Goal: Task Accomplishment & Management: Use online tool/utility

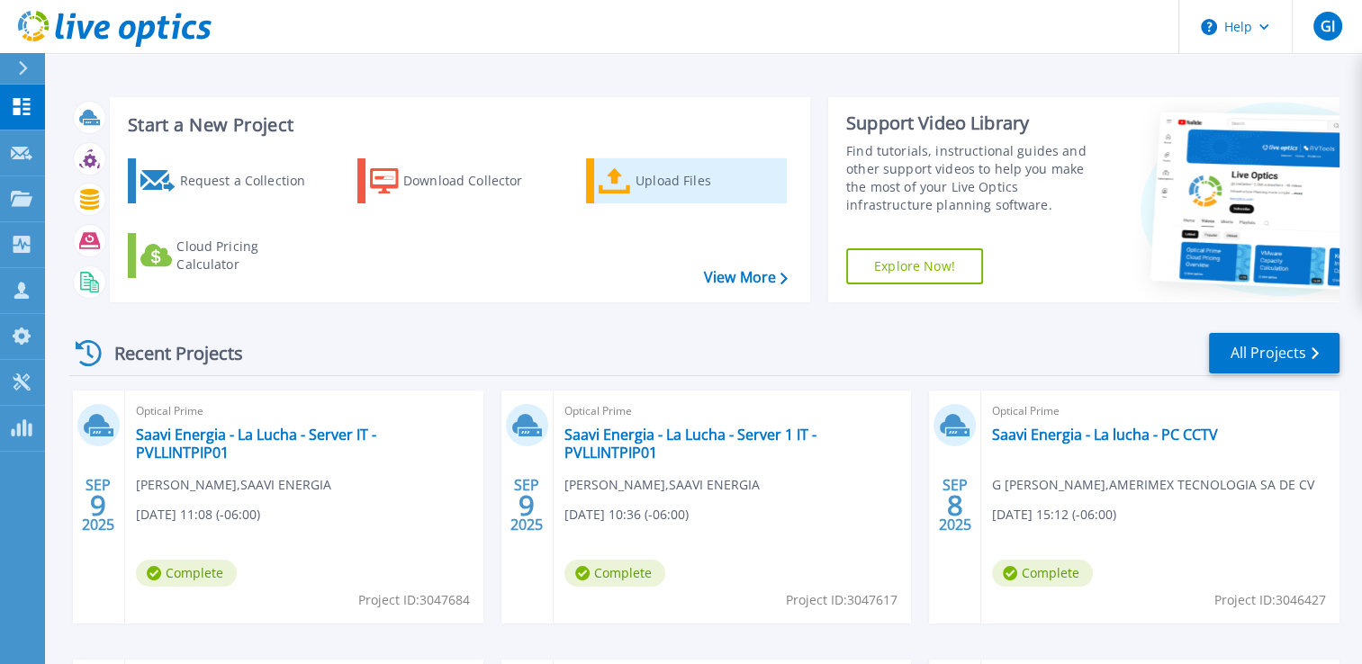
click at [626, 193] on icon at bounding box center [615, 181] width 32 height 26
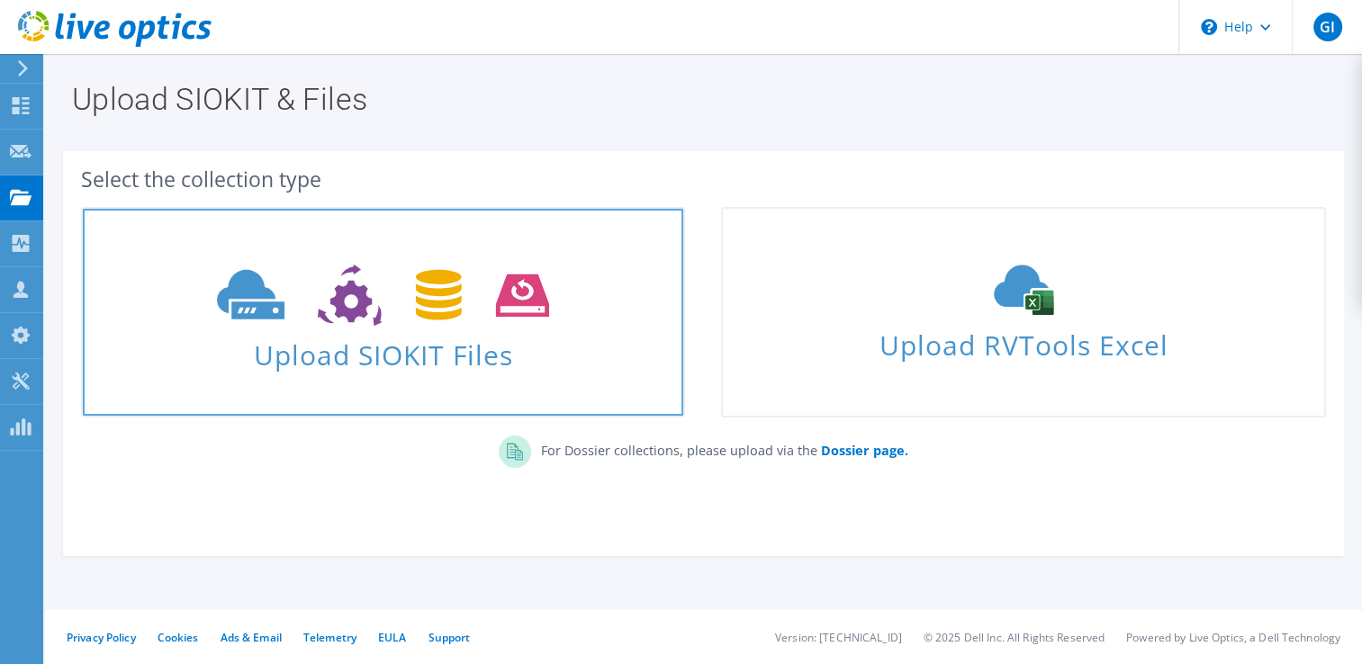
click at [368, 305] on icon at bounding box center [383, 296] width 332 height 62
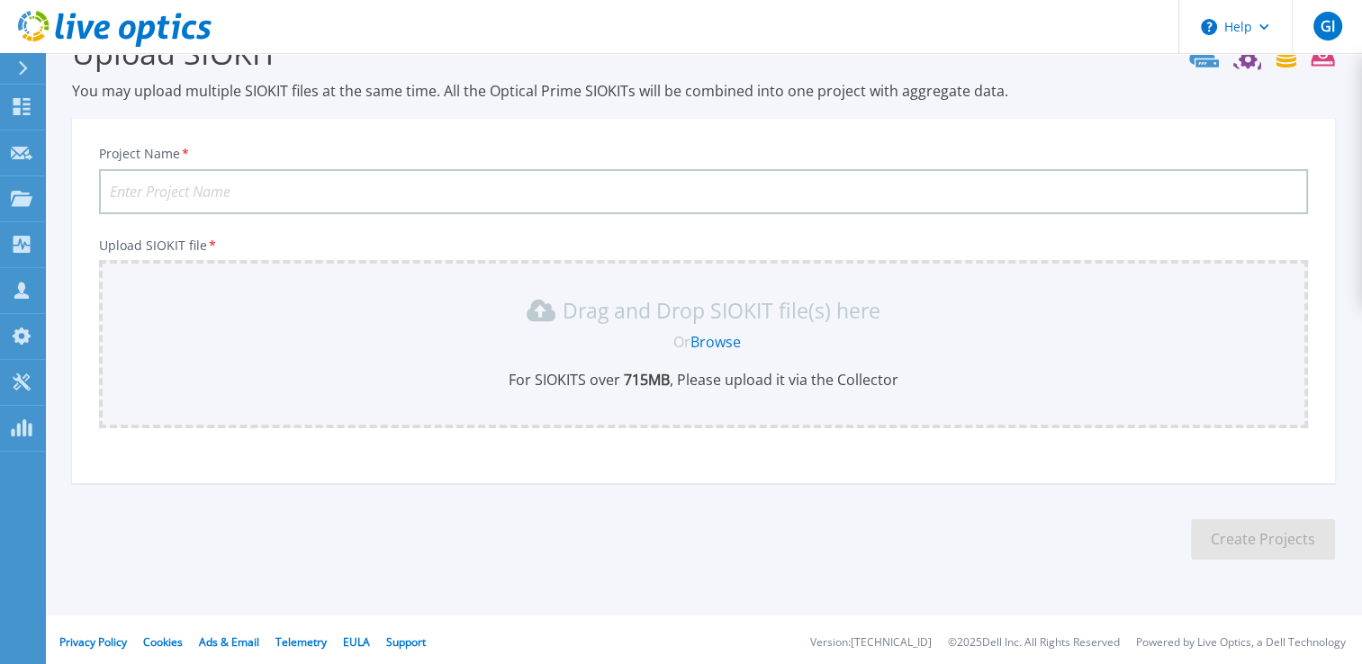
scroll to position [50, 0]
click at [409, 185] on input "Project Name *" at bounding box center [703, 189] width 1209 height 45
paste input "323879"
type input "323879"
paste input "Saavi Energia - La lucha - PC CCTV2"
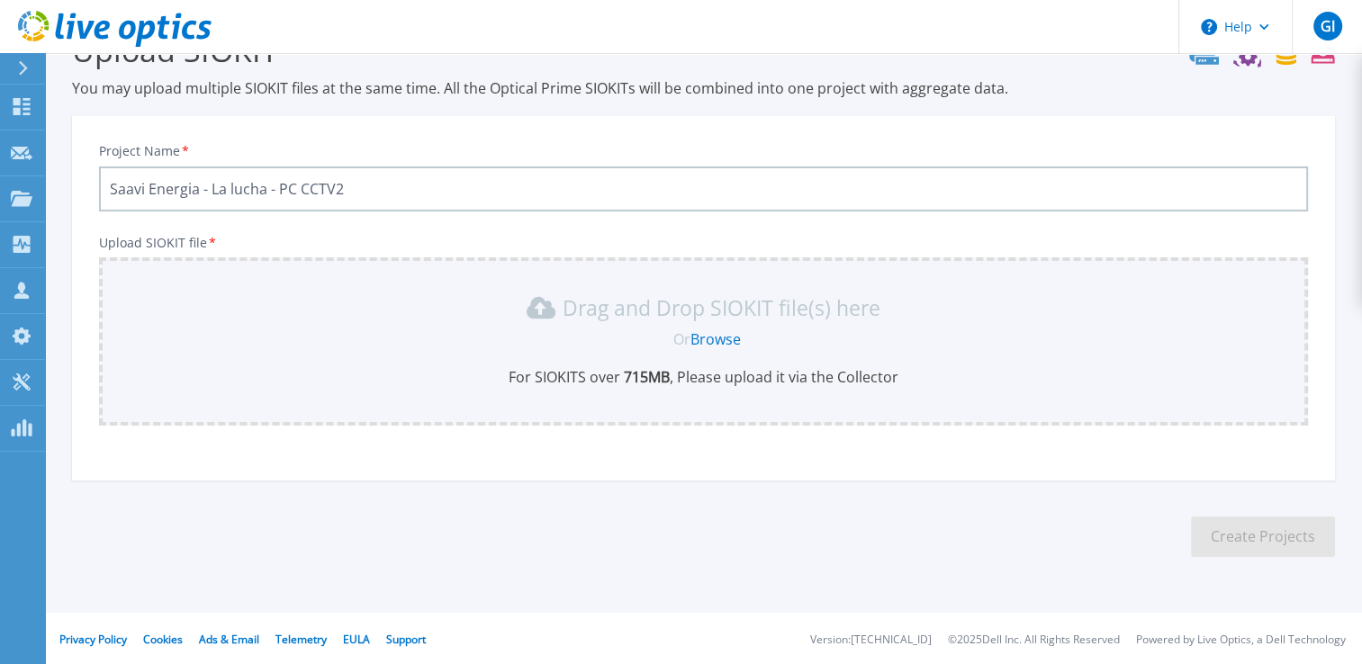
type input "Saavi Energia - La lucha - PC CCTV2"
click at [656, 316] on p "Drag and Drop SIOKIT file(s) here" at bounding box center [722, 308] width 318 height 18
click at [702, 333] on link "Browse" at bounding box center [715, 339] width 50 height 20
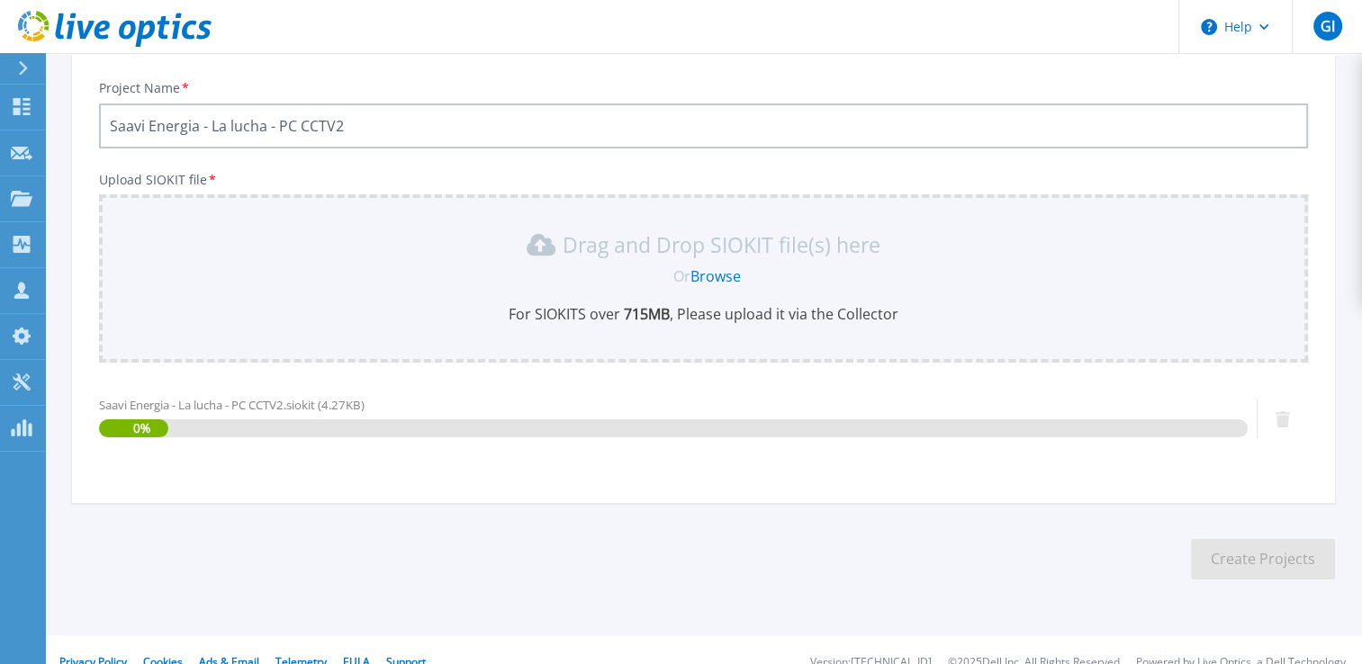
scroll to position [137, 0]
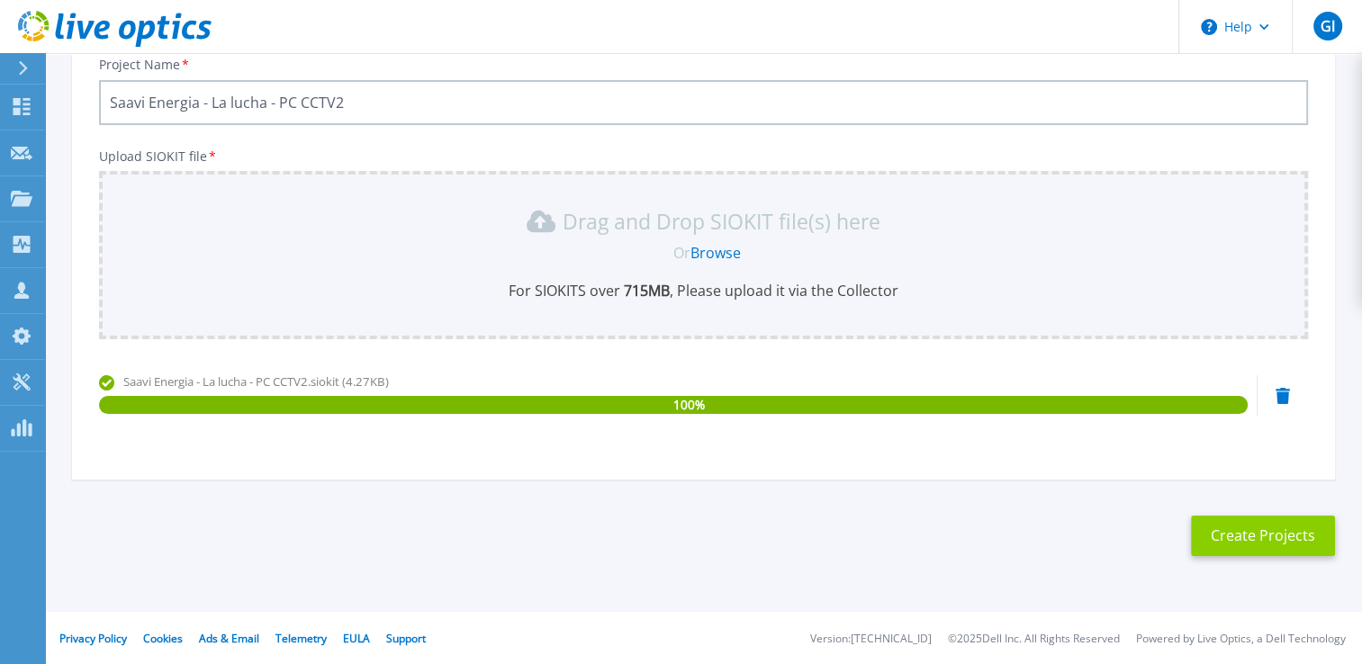
click at [1241, 545] on button "Create Projects" at bounding box center [1263, 536] width 144 height 41
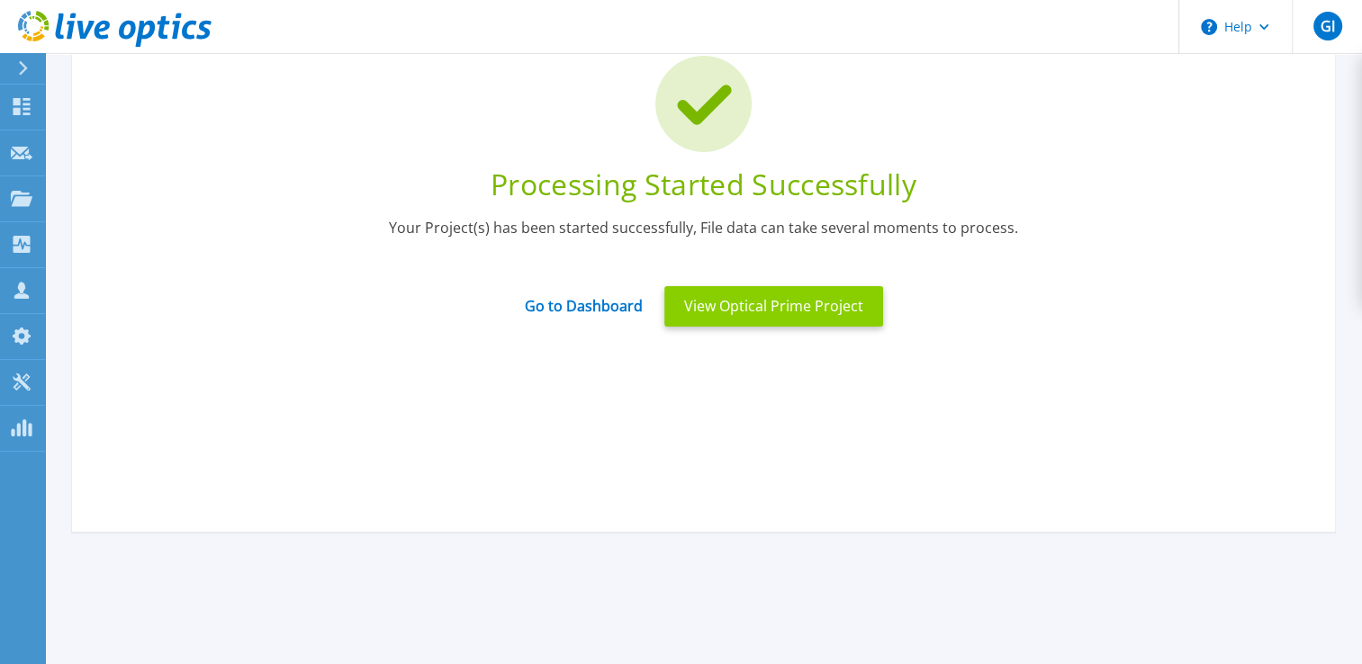
click at [742, 297] on button "View Optical Prime Project" at bounding box center [773, 306] width 219 height 41
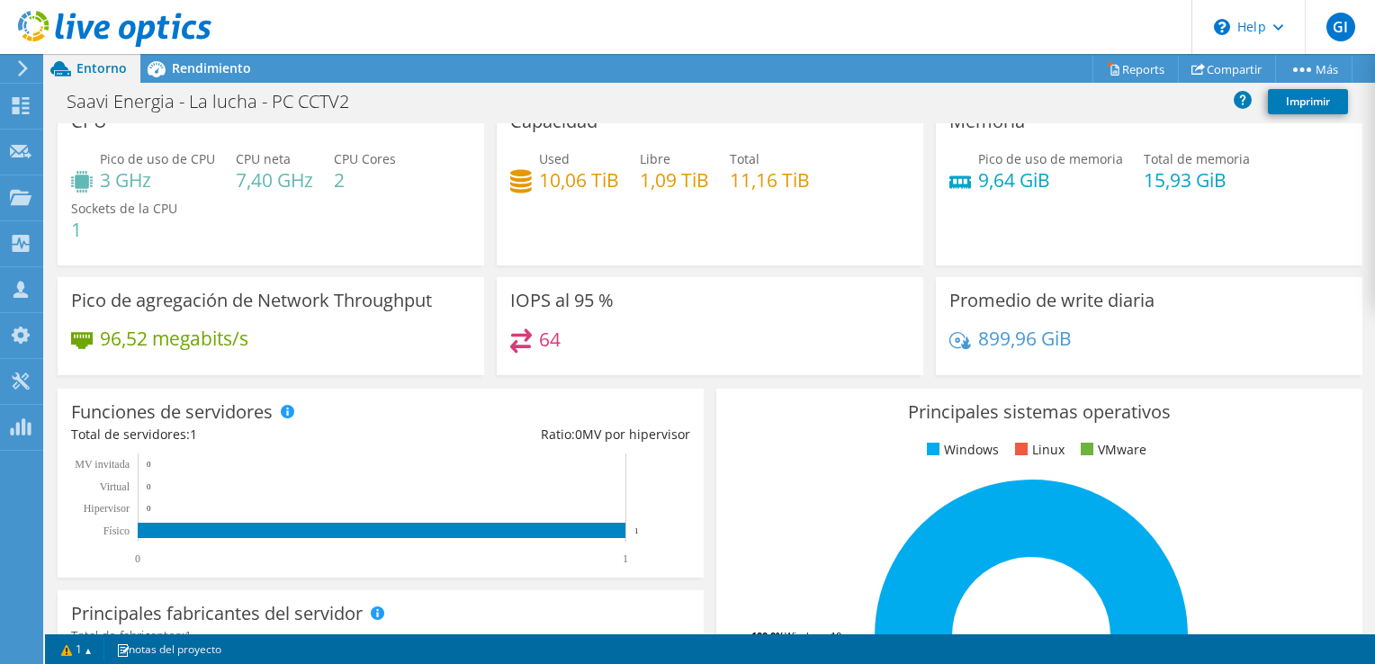
scroll to position [6, 0]
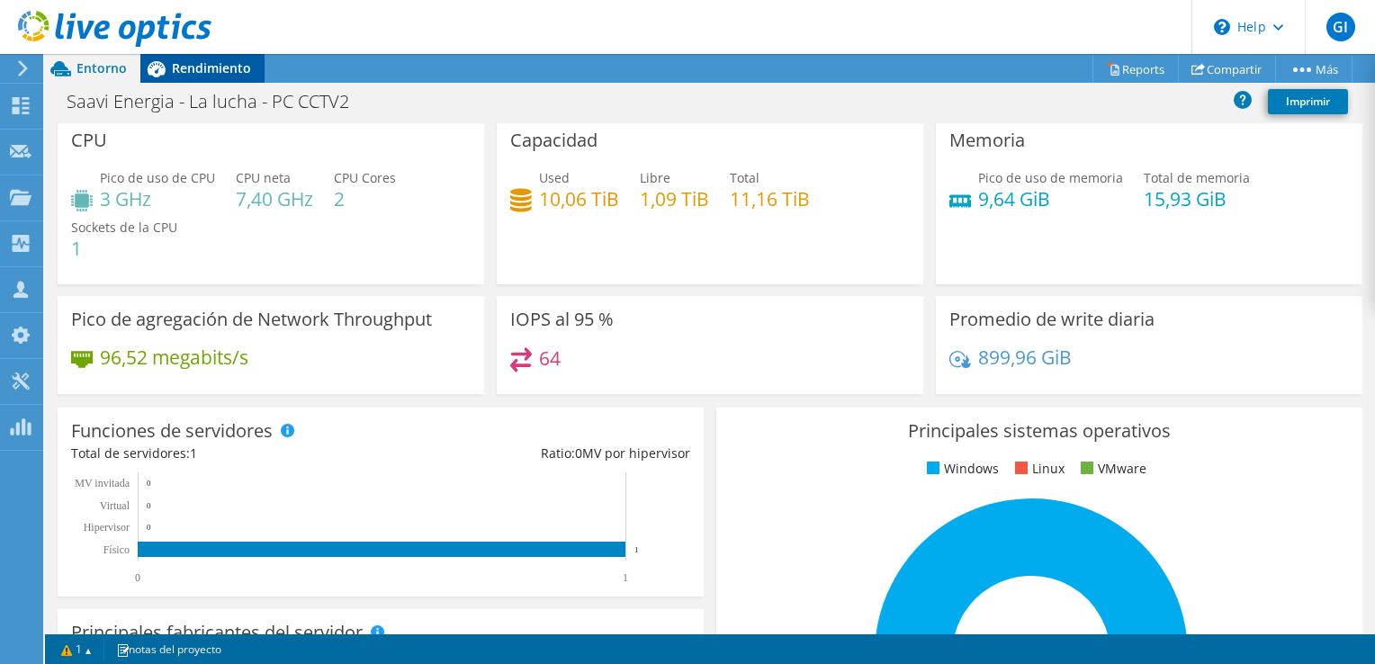
click at [234, 59] on span "Rendimiento" at bounding box center [211, 67] width 79 height 17
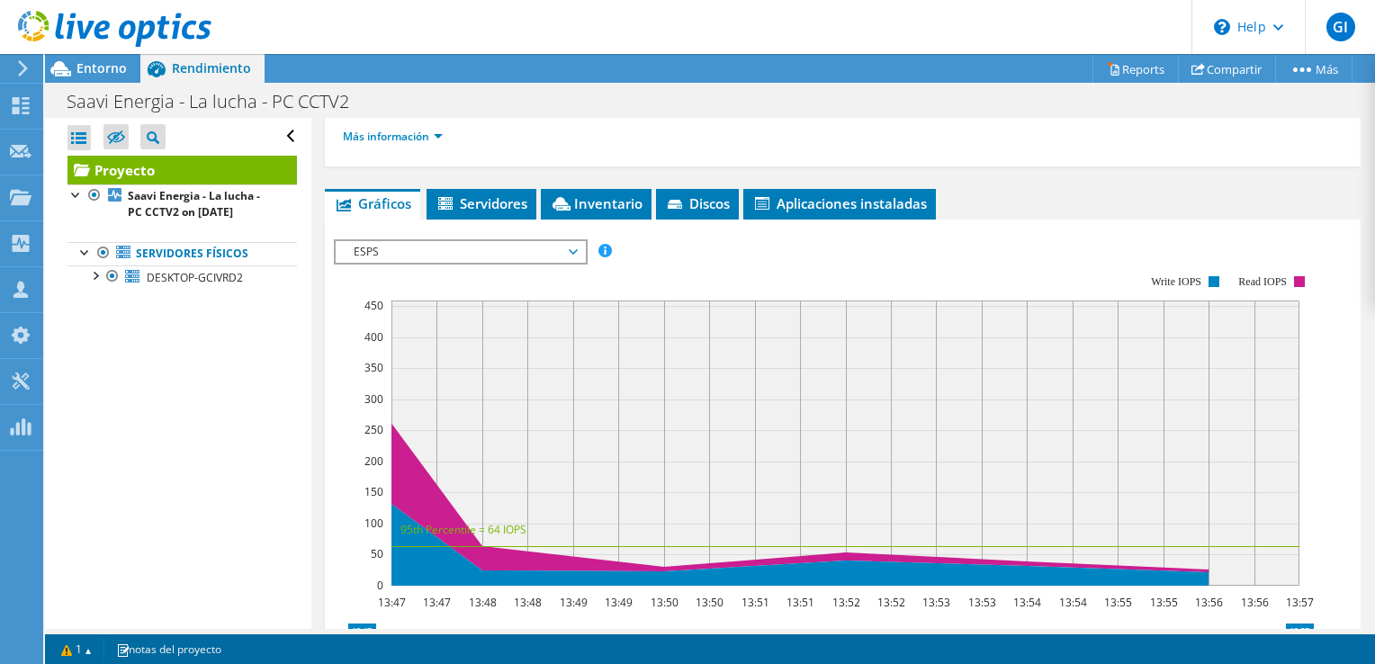
scroll to position [302, 0]
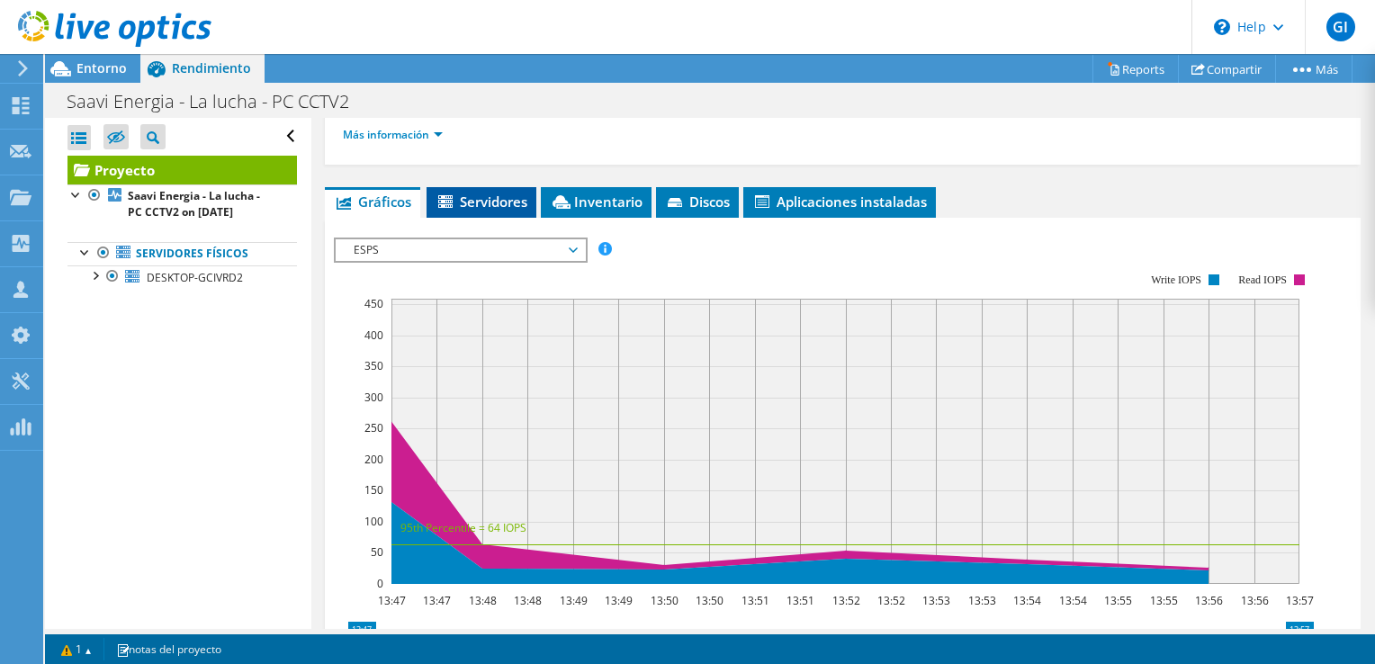
click at [515, 204] on span "Servidores" at bounding box center [482, 202] width 92 height 18
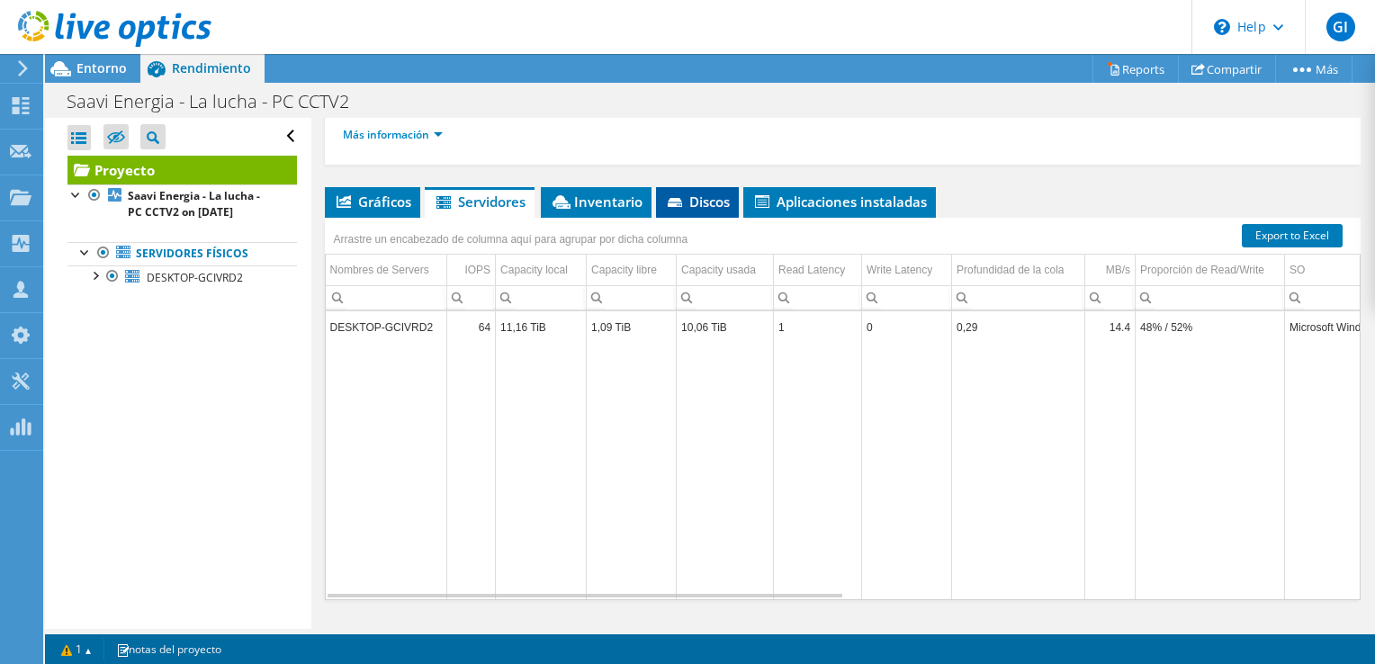
click at [722, 197] on span "Discos" at bounding box center [697, 202] width 65 height 18
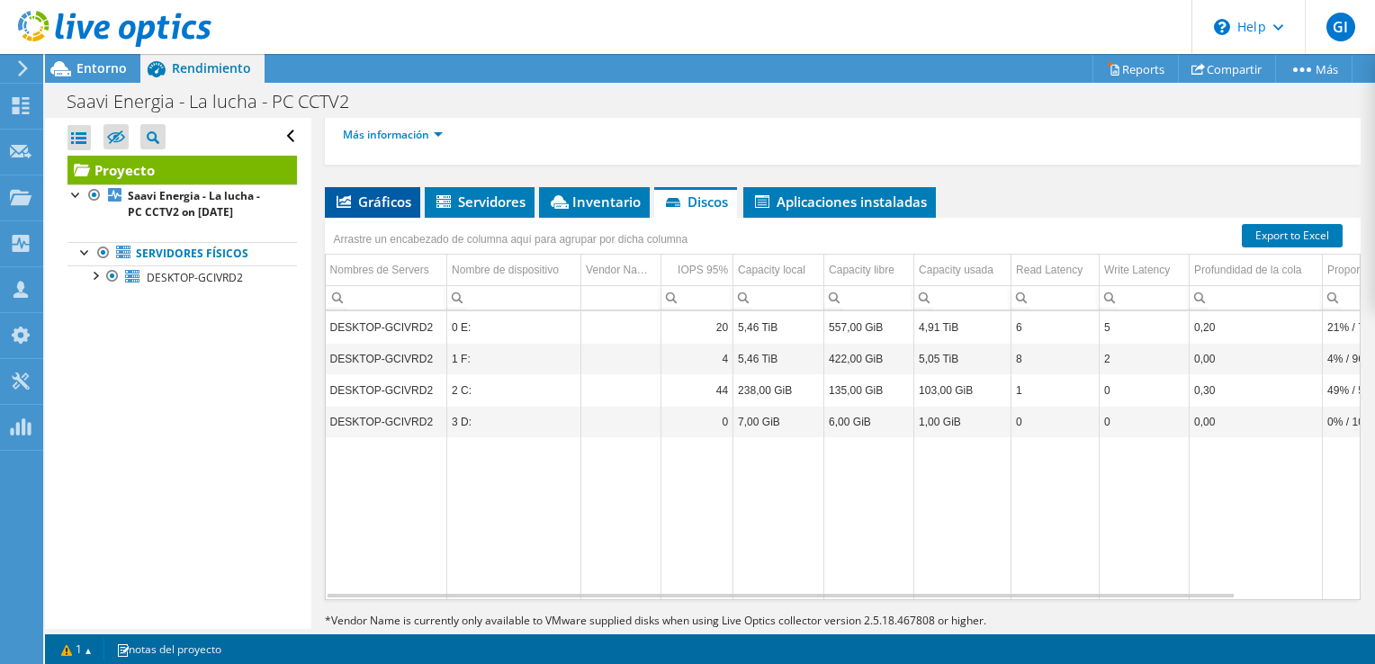
click at [395, 205] on span "Gráficos" at bounding box center [372, 202] width 77 height 18
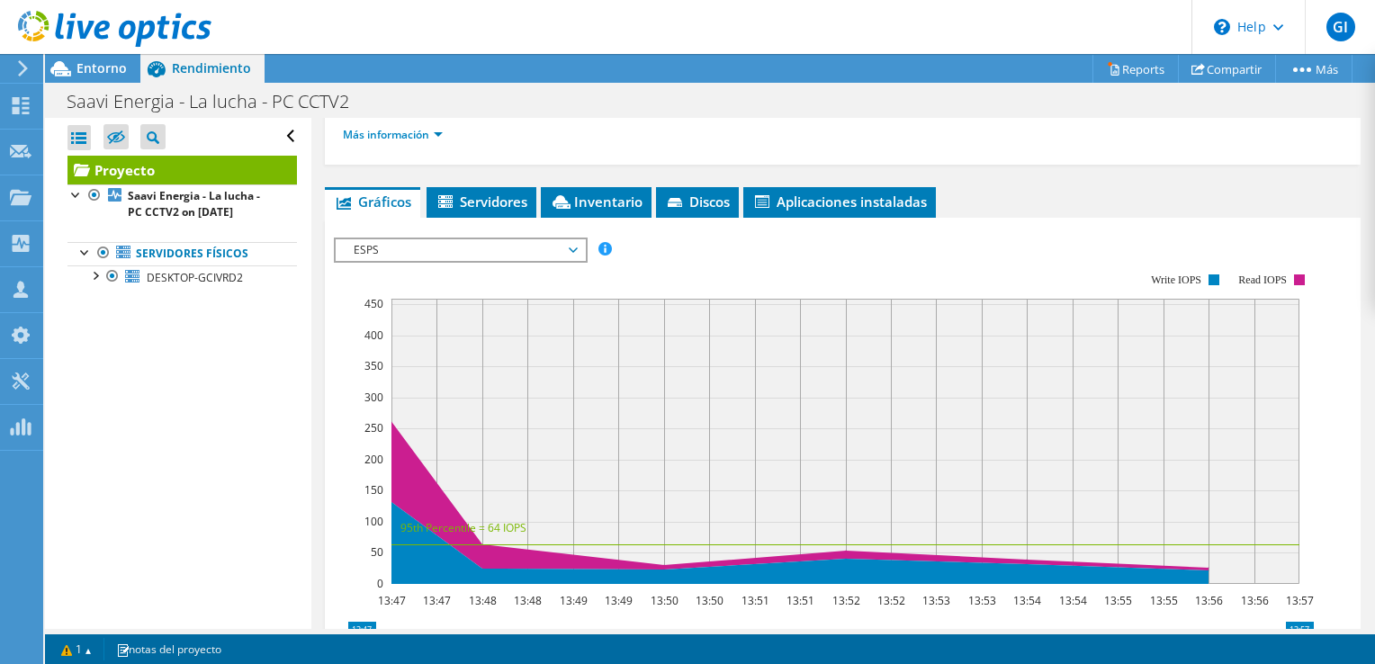
click at [576, 248] on icon at bounding box center [573, 250] width 9 height 5
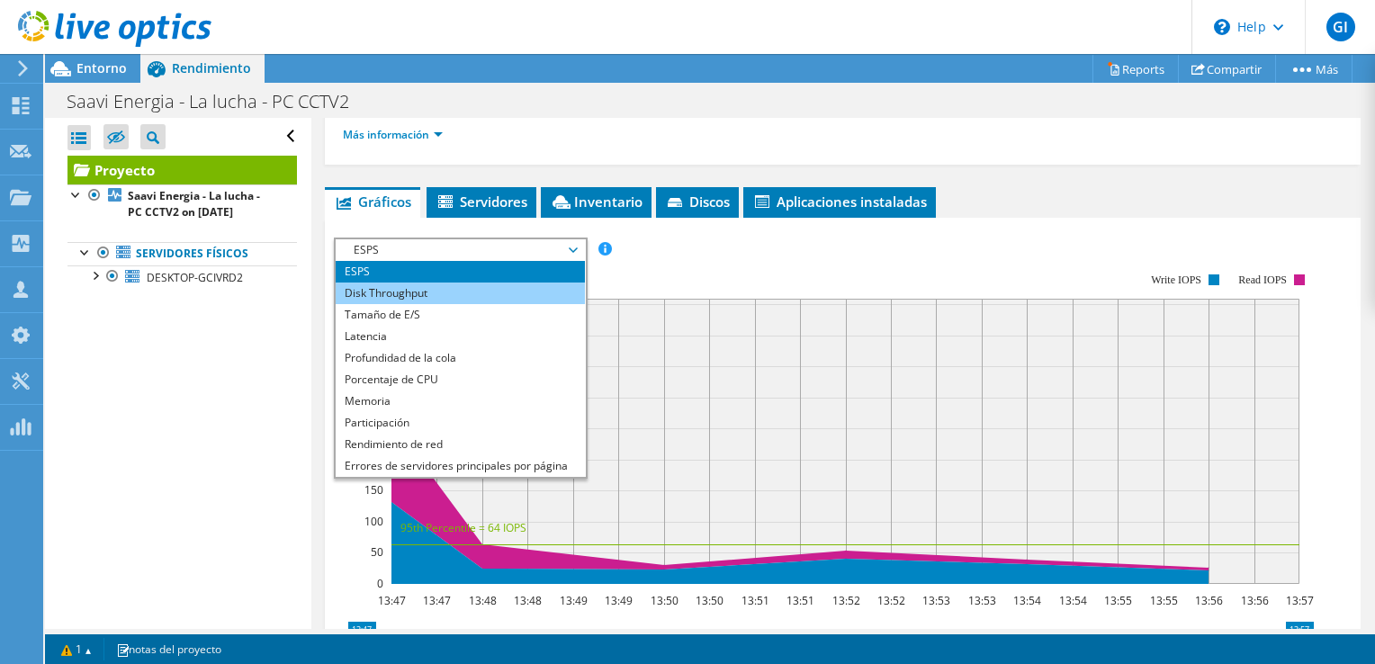
click at [526, 291] on li "Disk Throughput" at bounding box center [460, 294] width 249 height 22
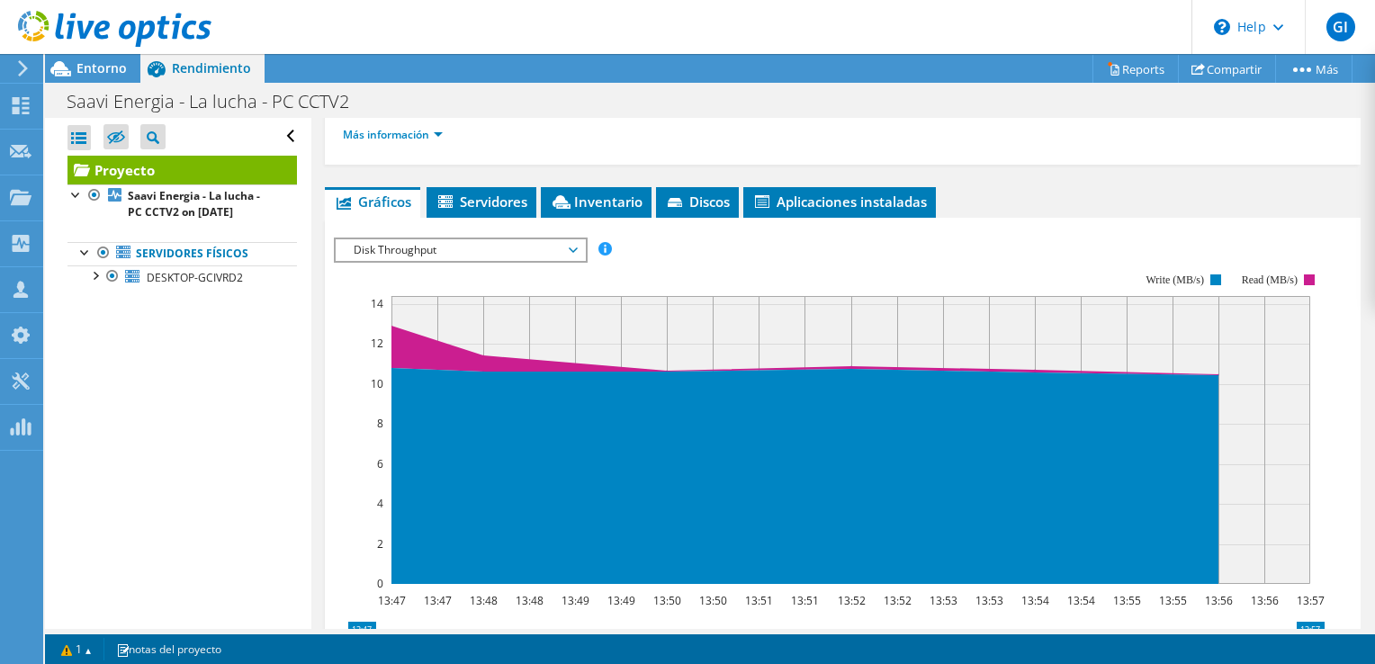
click at [574, 247] on span "Disk Throughput" at bounding box center [460, 250] width 231 height 22
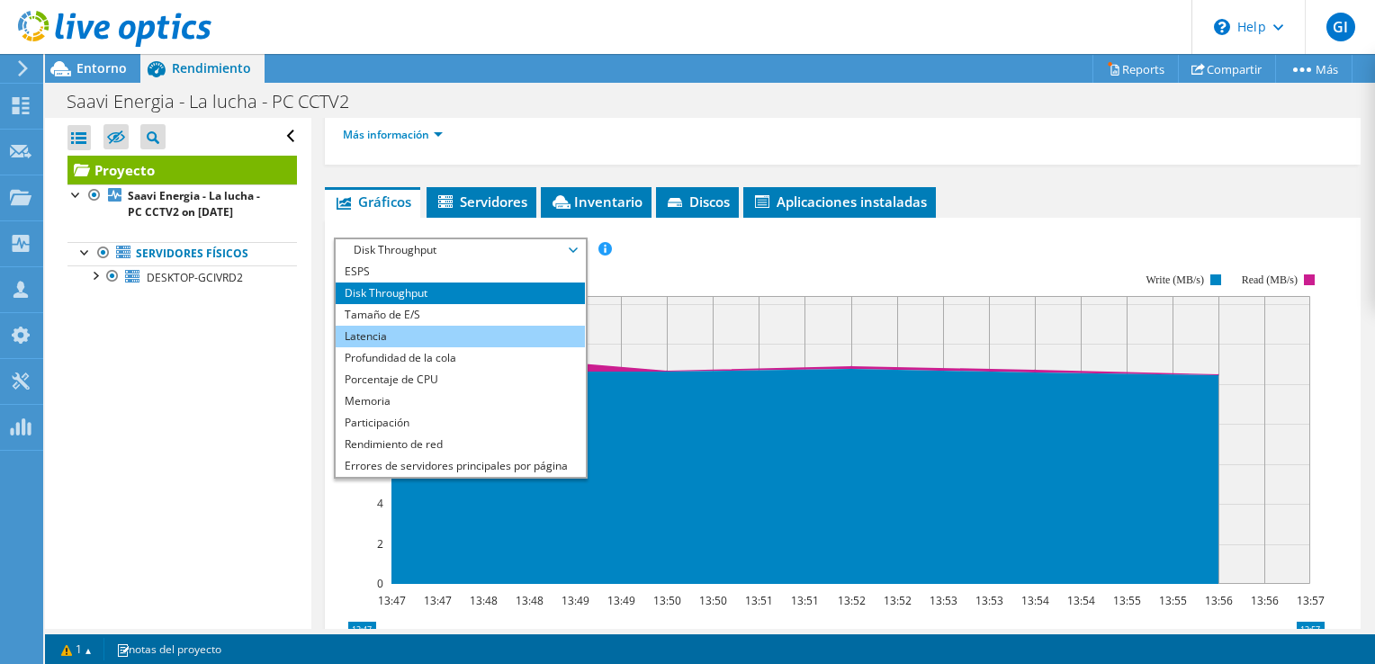
click at [496, 326] on li "Latencia" at bounding box center [460, 337] width 249 height 22
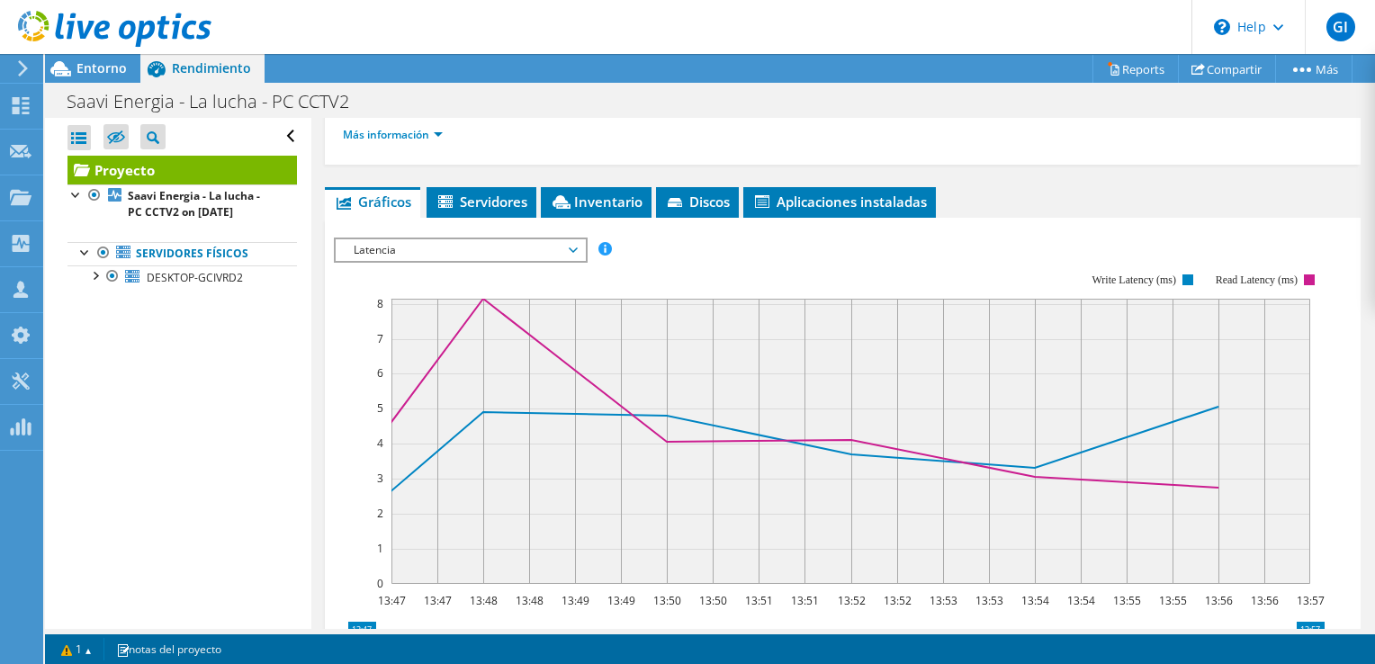
click at [572, 250] on span "Latencia" at bounding box center [460, 250] width 231 height 22
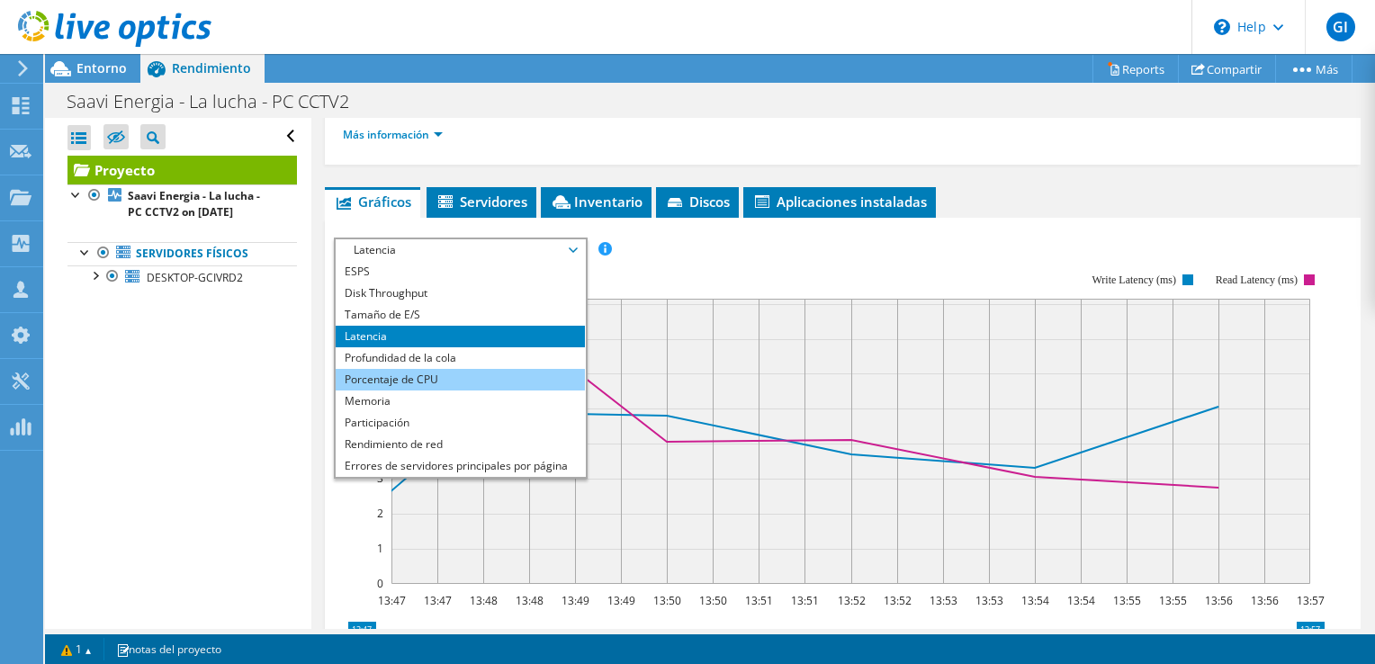
click at [493, 380] on li "Porcentaje de CPU" at bounding box center [460, 380] width 249 height 22
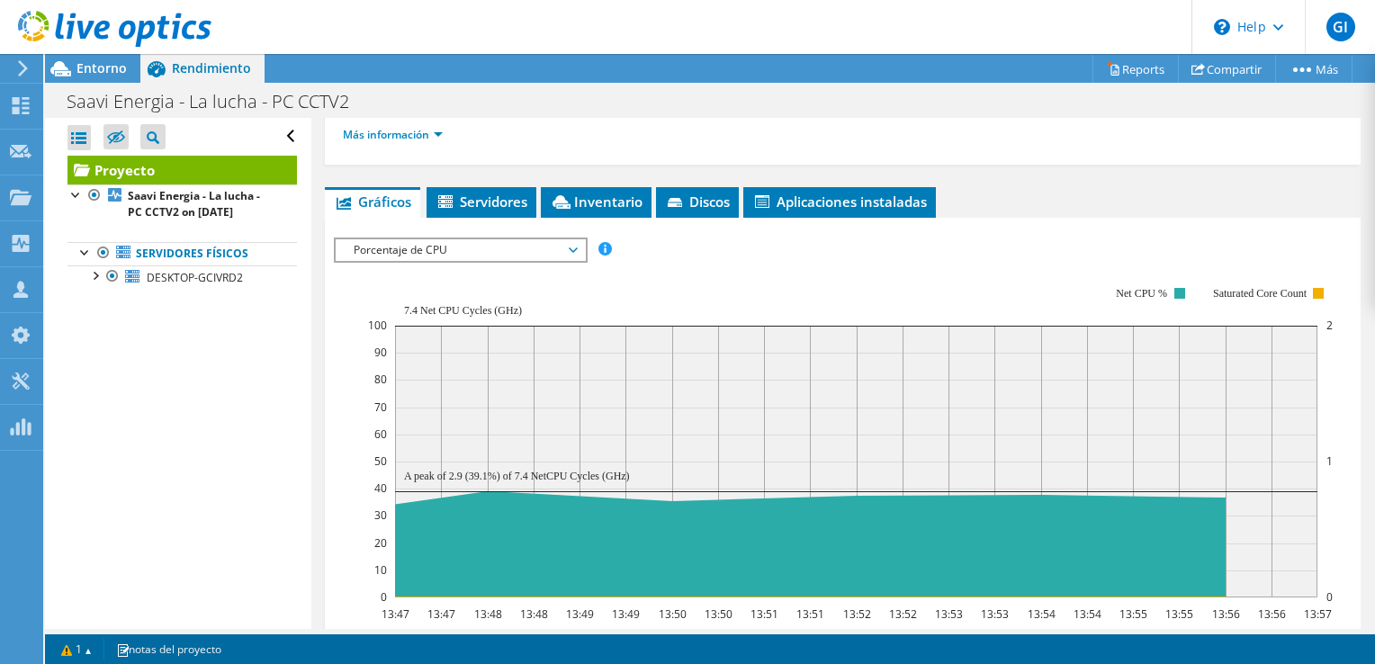
click at [576, 248] on span "Porcentaje de CPU" at bounding box center [460, 250] width 231 height 22
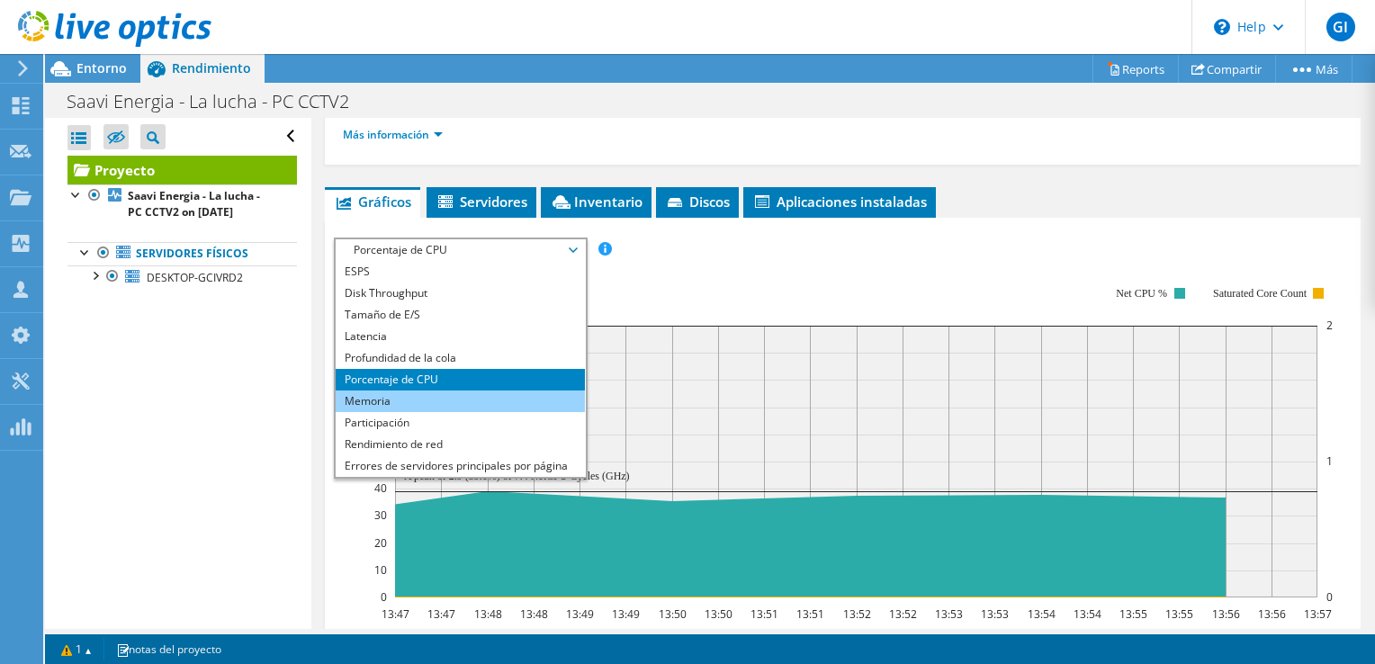
click at [450, 403] on li "Memoria" at bounding box center [460, 402] width 249 height 22
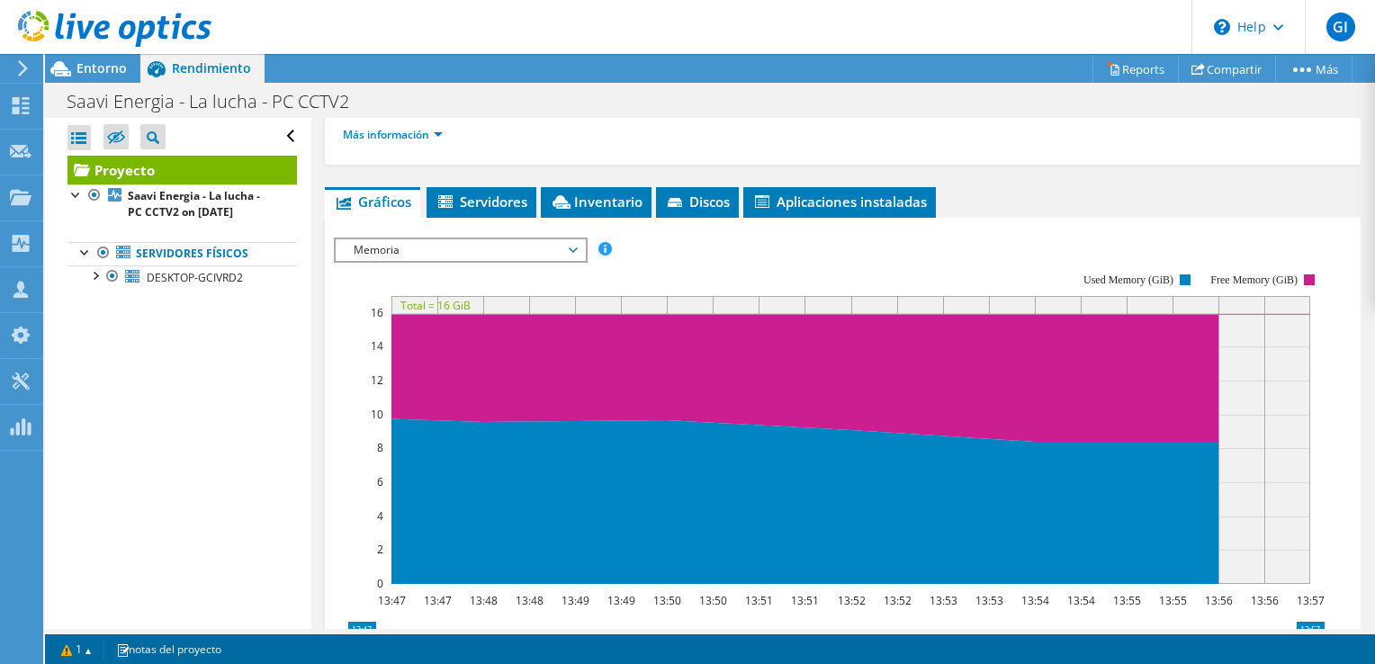
click at [578, 248] on icon at bounding box center [573, 250] width 9 height 5
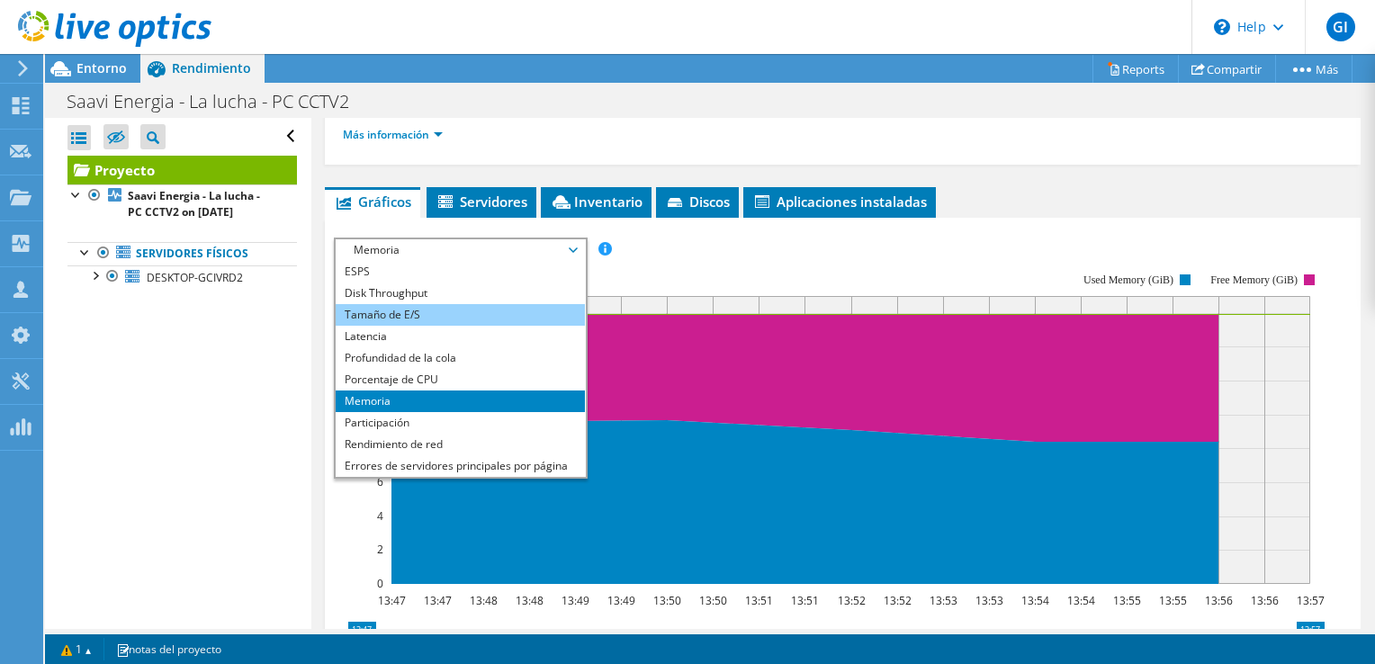
click at [478, 320] on li "Tamaño de E/S" at bounding box center [460, 315] width 249 height 22
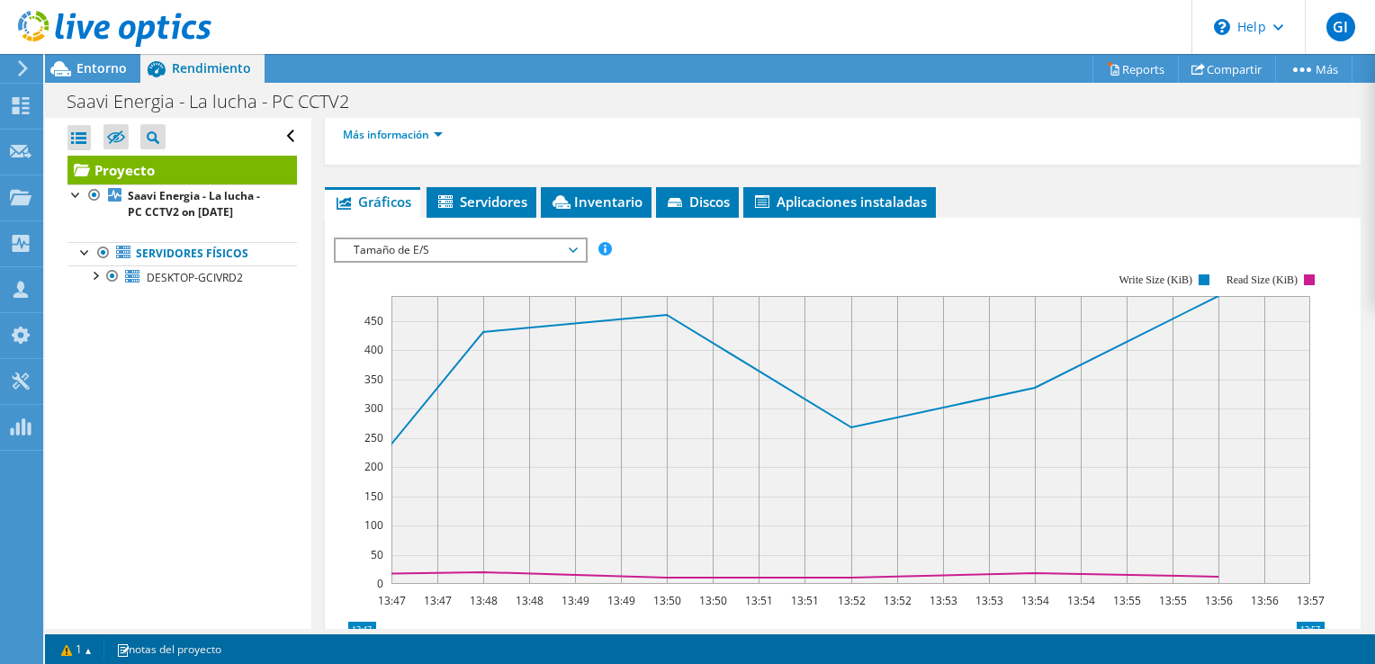
click at [572, 252] on span "Tamaño de E/S" at bounding box center [460, 250] width 231 height 22
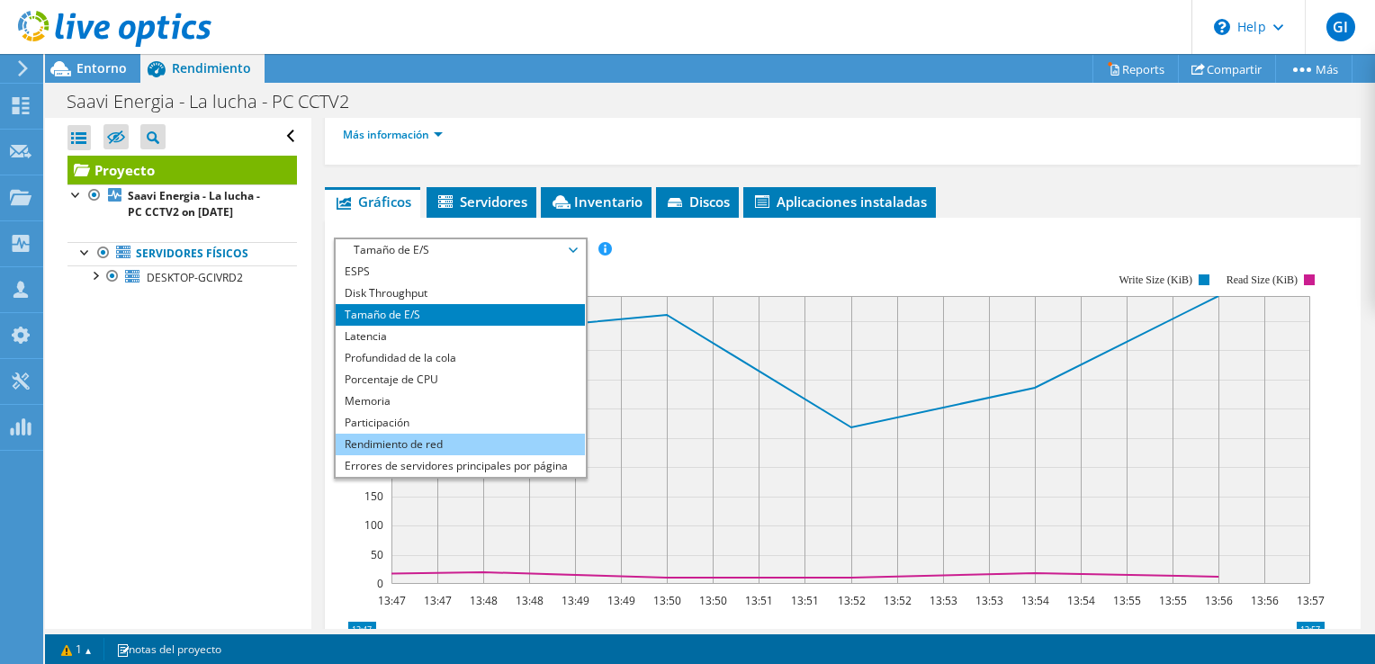
click at [471, 446] on li "Rendimiento de red" at bounding box center [460, 445] width 249 height 22
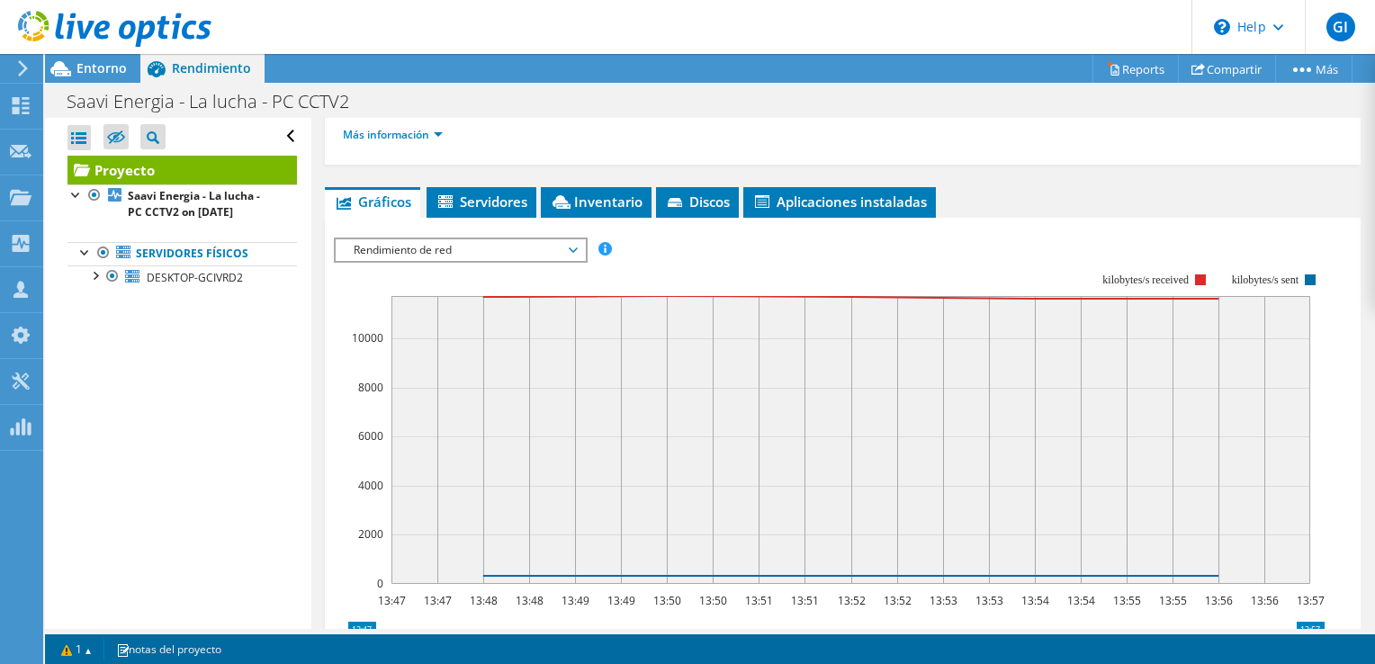
click at [575, 248] on span "Rendimiento de red" at bounding box center [460, 250] width 231 height 22
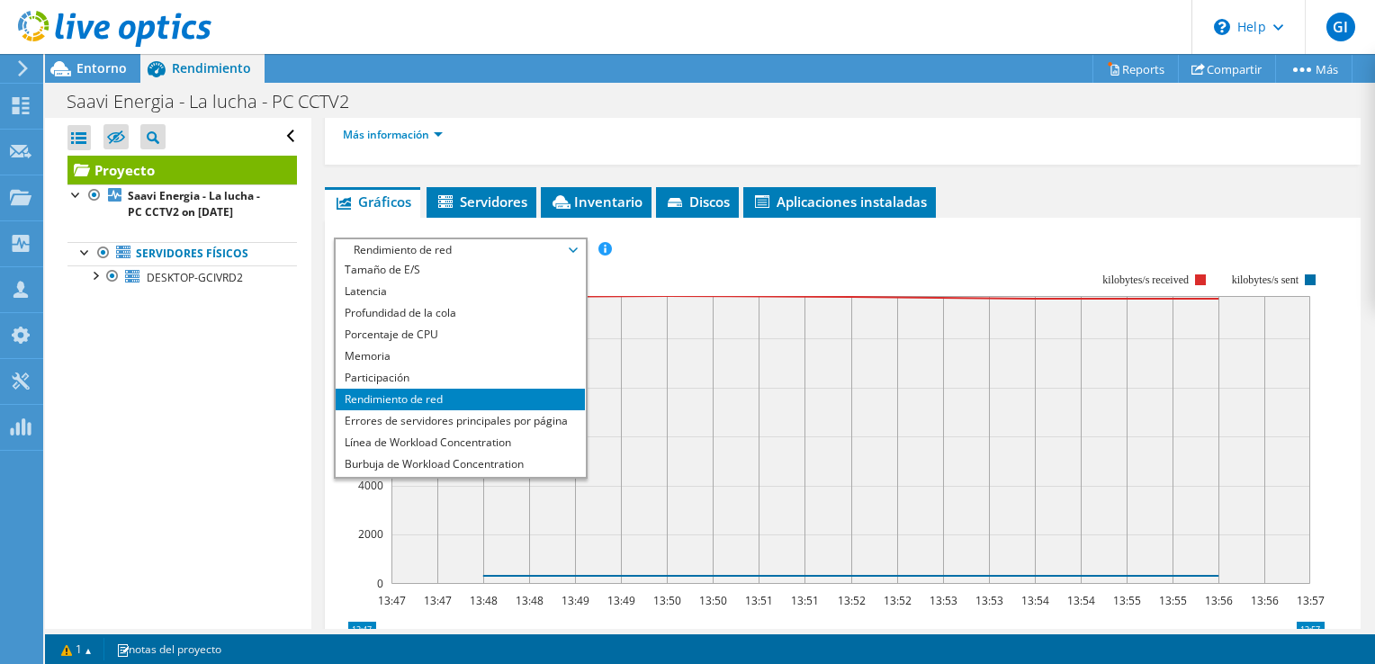
scroll to position [65, 0]
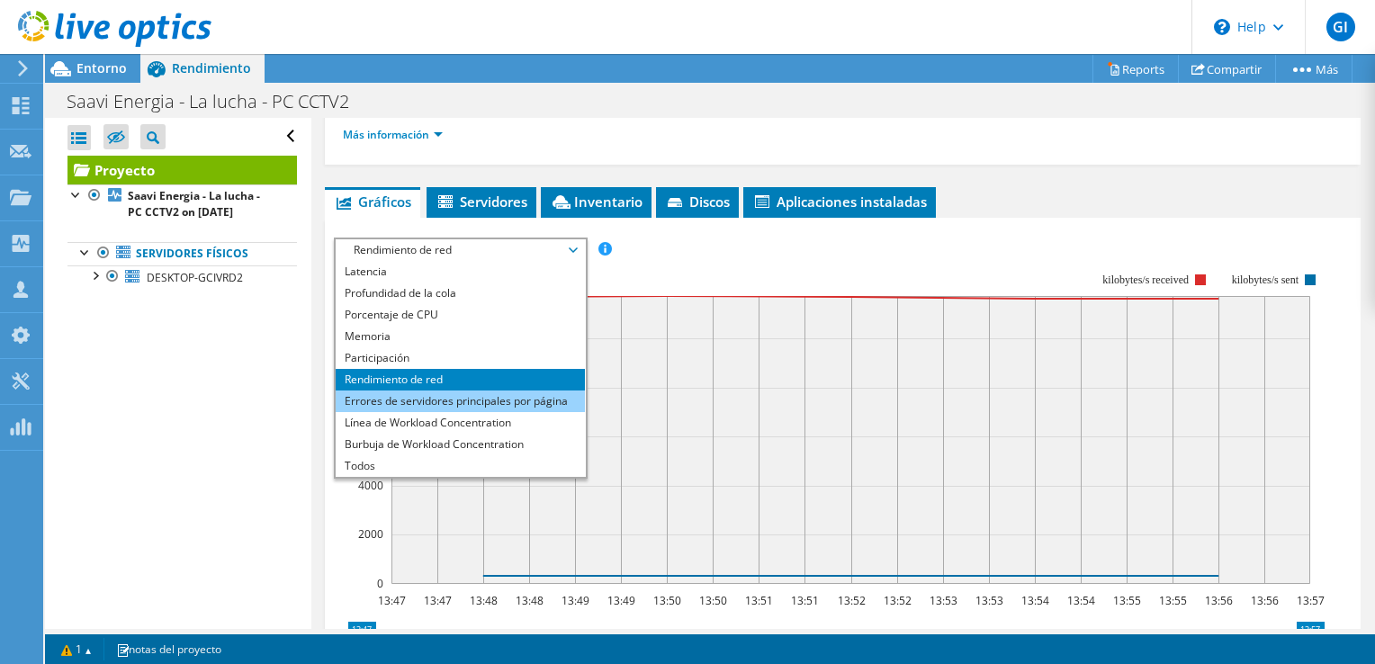
click at [523, 402] on li "Errores de servidores principales por página" at bounding box center [460, 402] width 249 height 22
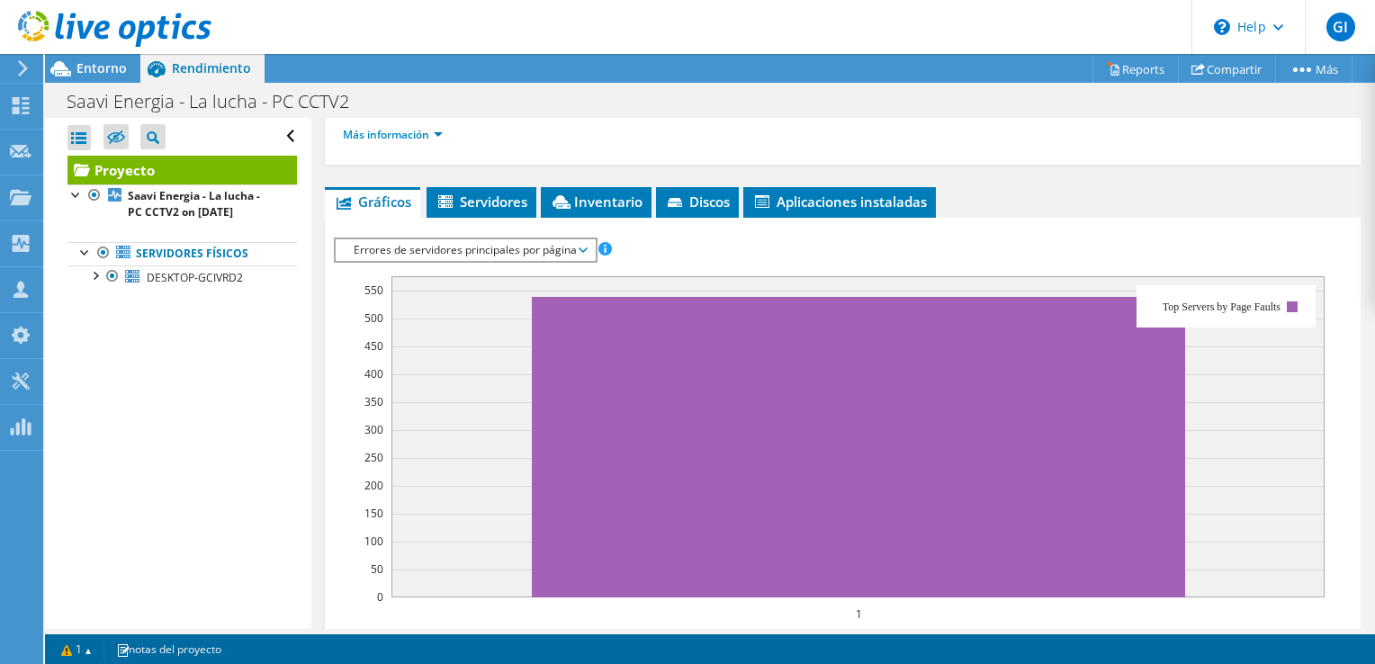
click at [587, 252] on span "Errores de servidores principales por página" at bounding box center [465, 250] width 259 height 22
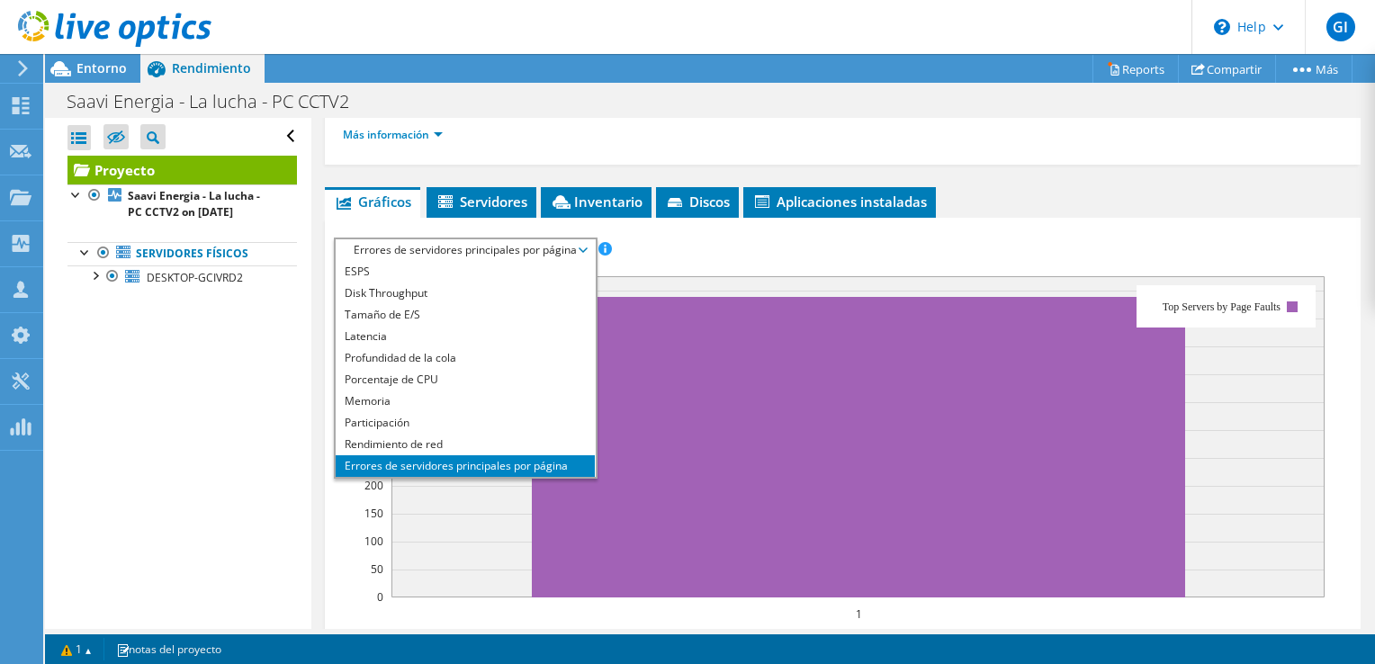
scroll to position [0, 0]
click at [522, 315] on li "Tamaño de E/S" at bounding box center [465, 315] width 259 height 22
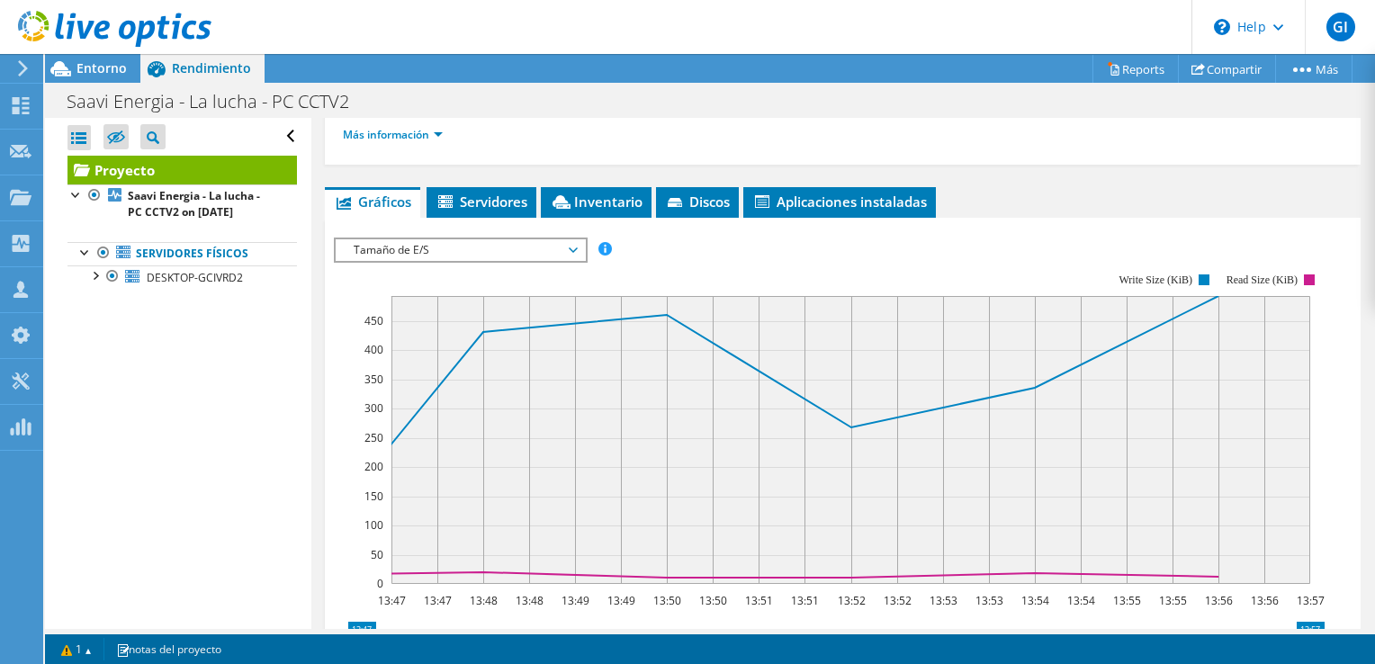
click at [572, 248] on span "Tamaño de E/S" at bounding box center [460, 250] width 231 height 22
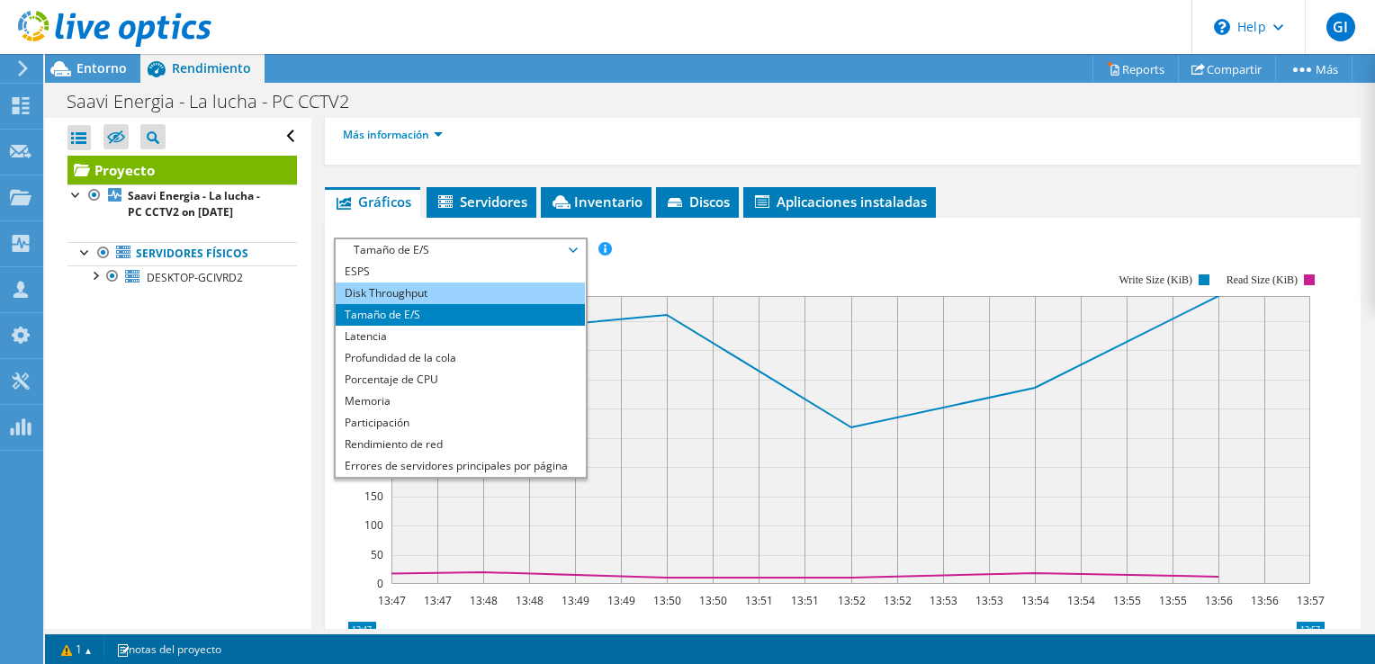
click at [532, 286] on li "Disk Throughput" at bounding box center [460, 294] width 249 height 22
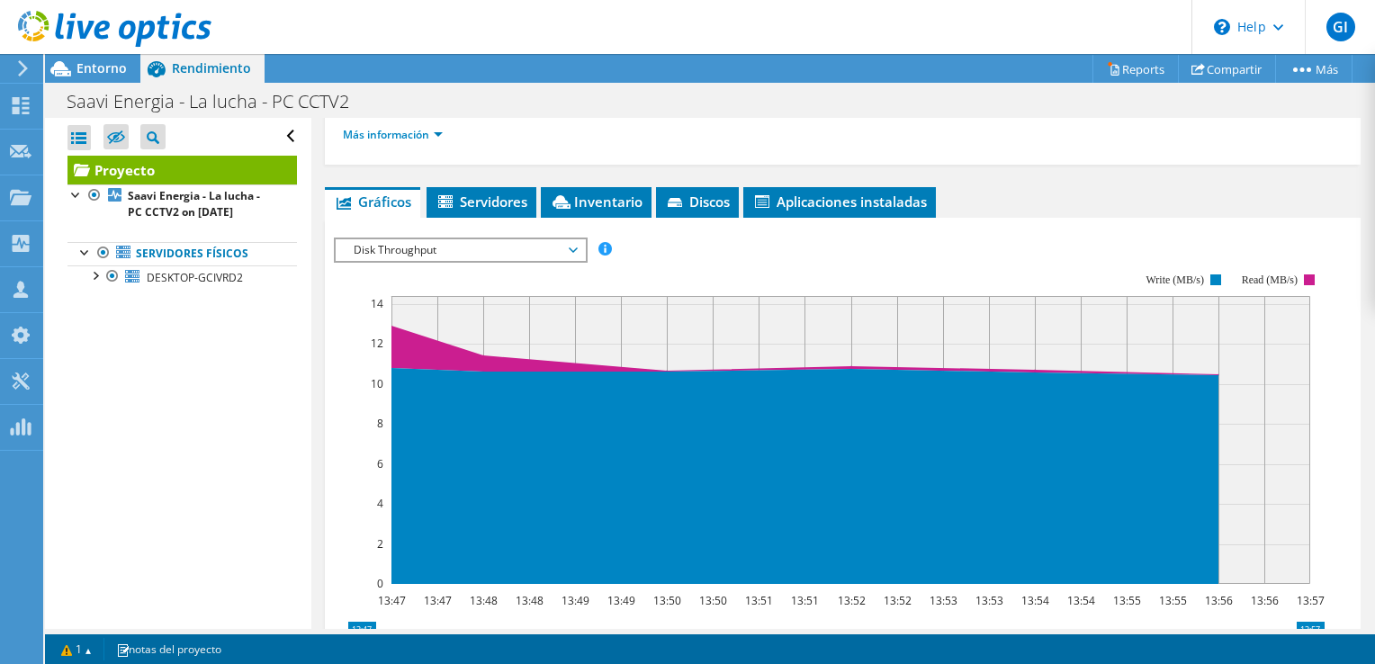
click at [580, 239] on span "Disk Throughput" at bounding box center [460, 250] width 249 height 22
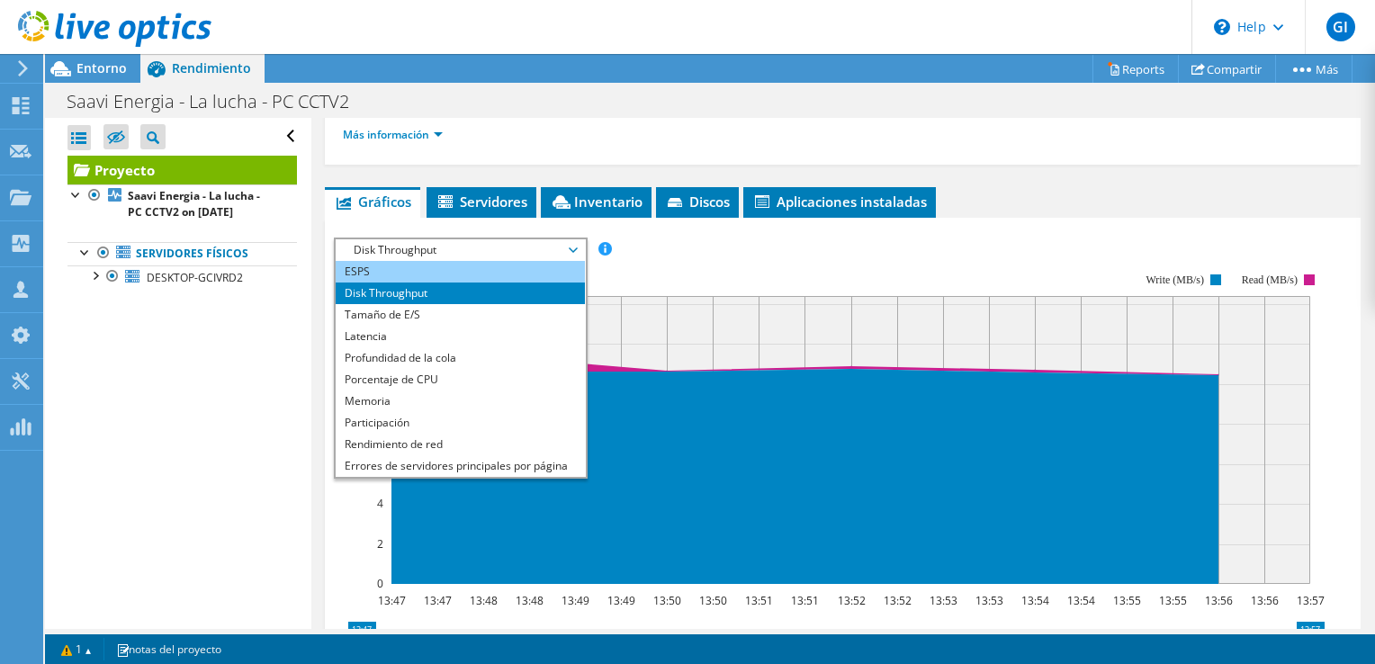
click at [551, 266] on li "ESPS" at bounding box center [460, 272] width 249 height 22
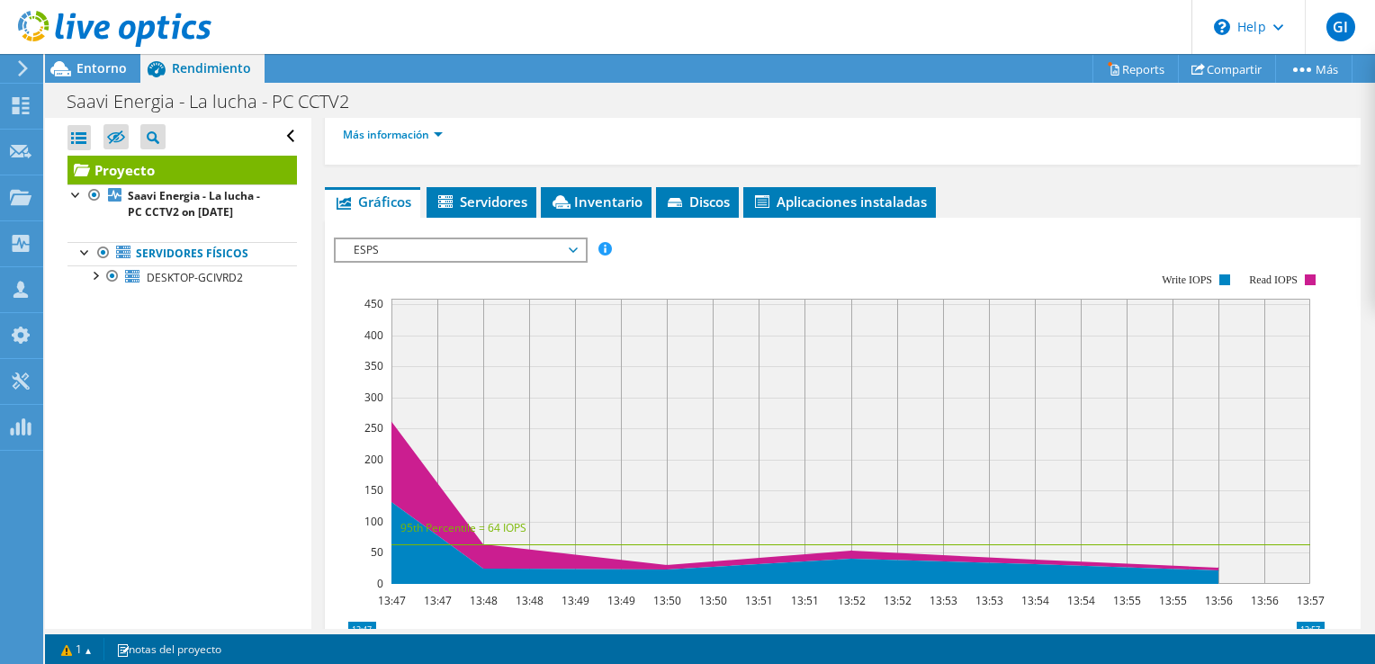
click at [575, 245] on span "ESPS" at bounding box center [460, 250] width 231 height 22
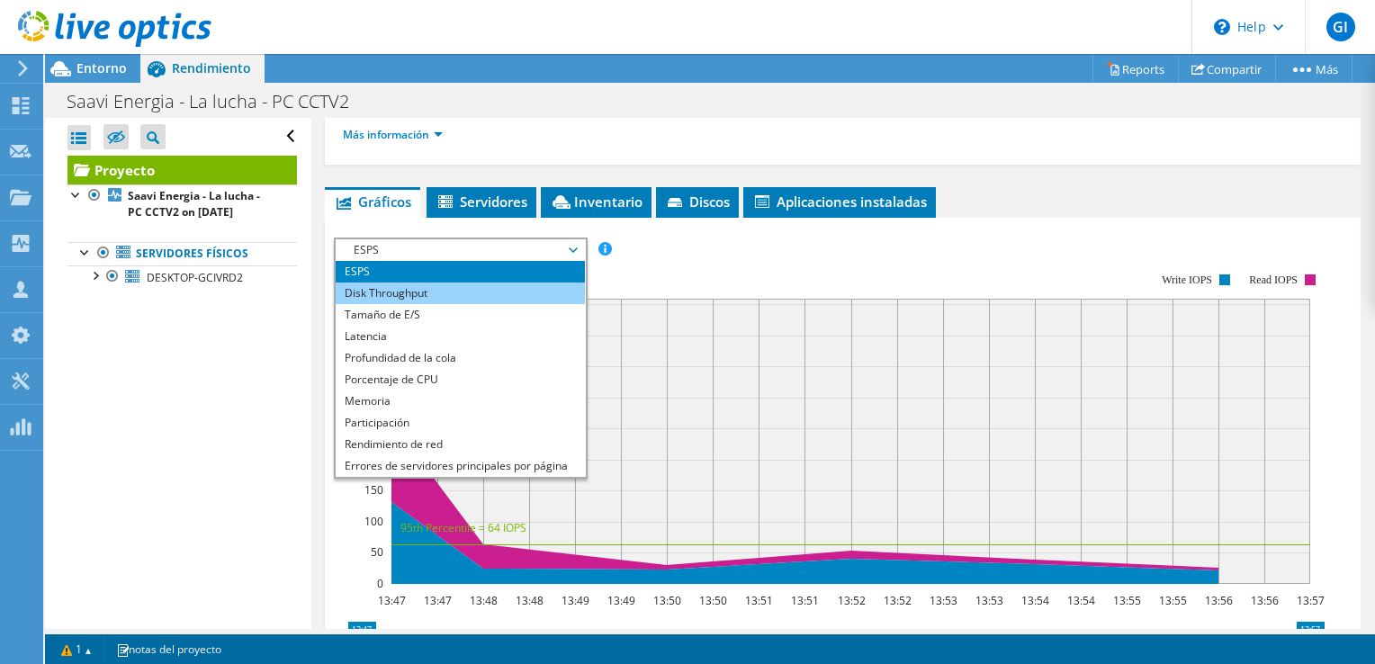
click at [532, 286] on li "Disk Throughput" at bounding box center [460, 294] width 249 height 22
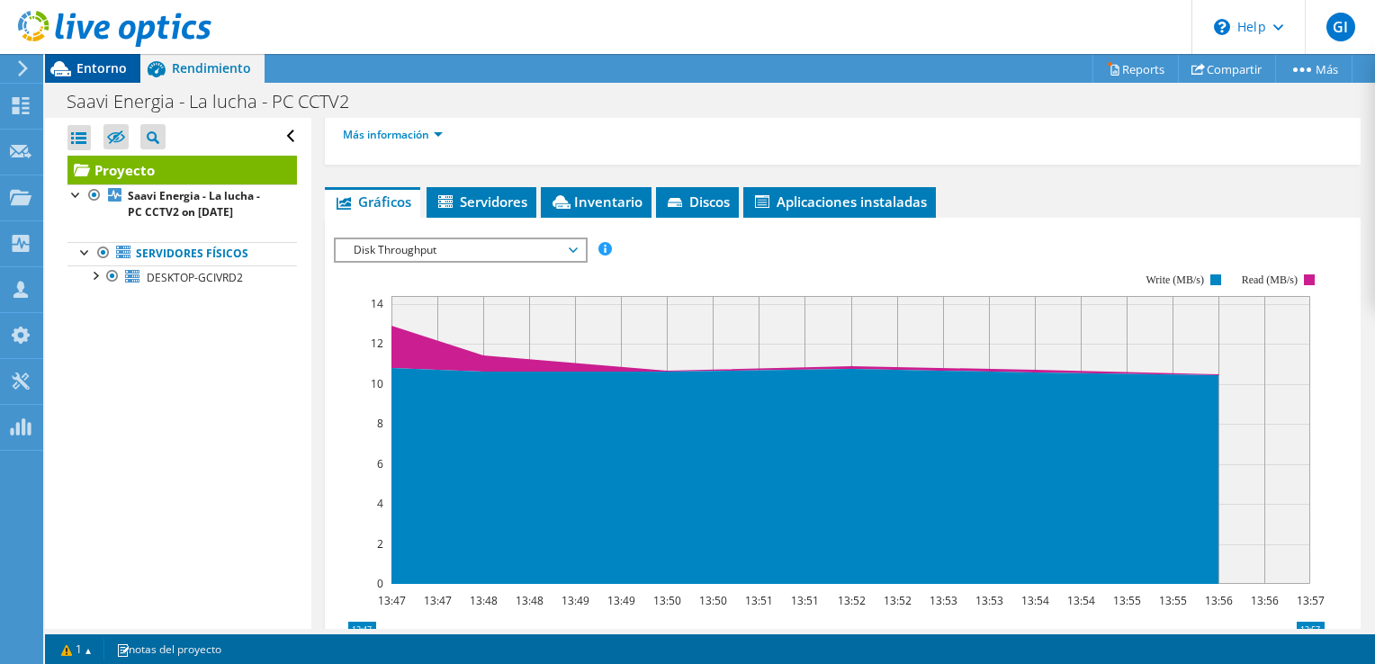
click at [124, 66] on span "Entorno" at bounding box center [102, 67] width 50 height 17
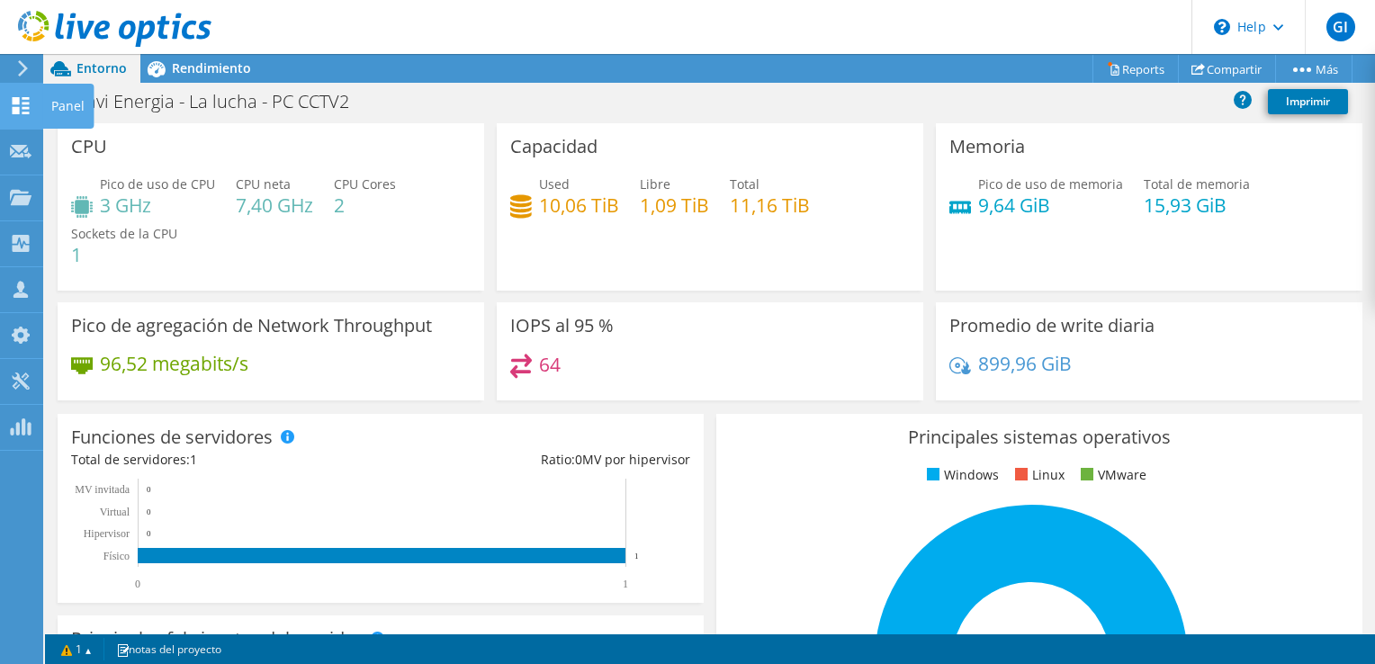
click at [14, 97] on use at bounding box center [21, 105] width 17 height 17
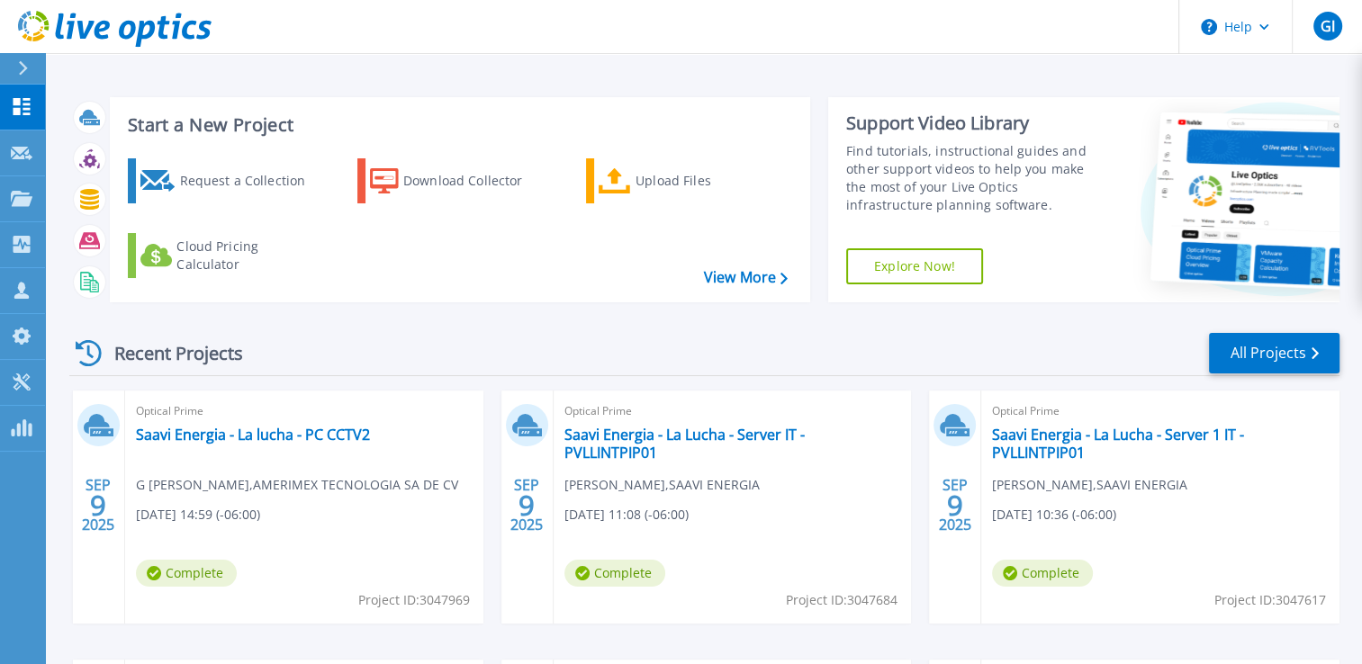
click at [990, 329] on div "Recent Projects All Projects [DATE] Optical Prime Saavi Energia - La lucha - PC…" at bounding box center [704, 630] width 1270 height 626
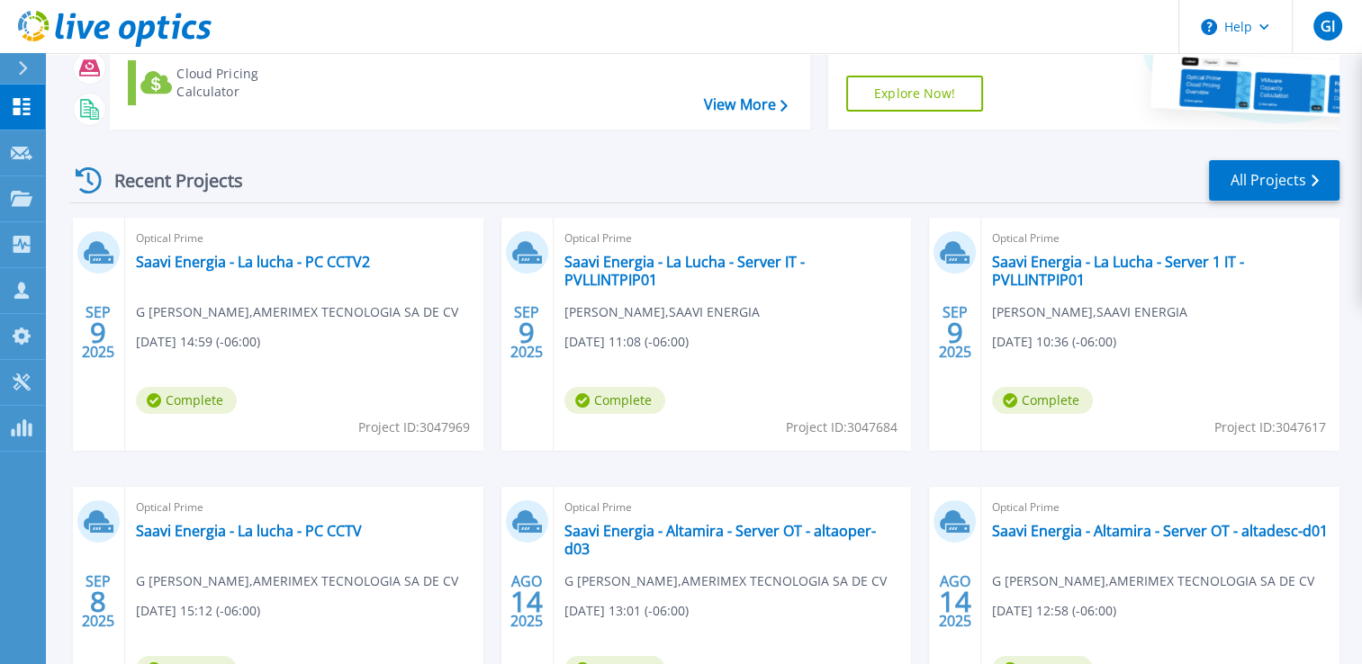
scroll to position [173, 0]
